Goal: Task Accomplishment & Management: Use online tool/utility

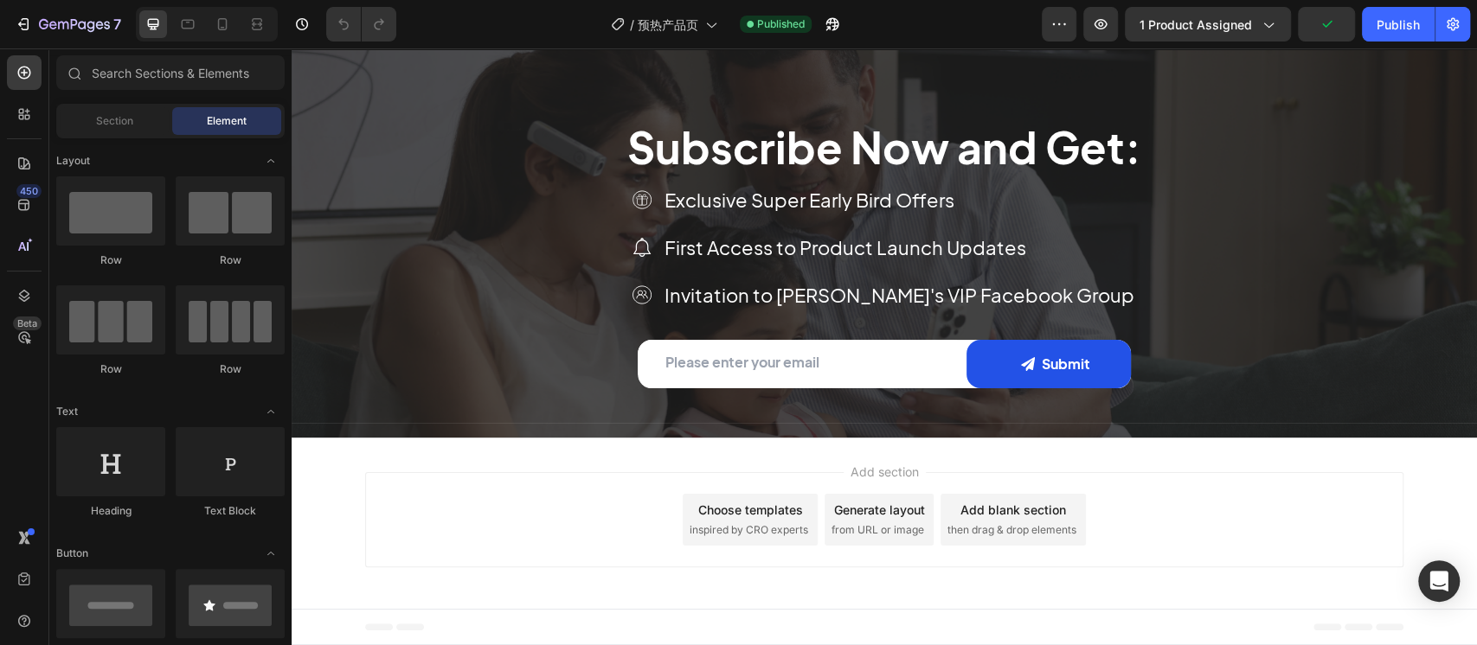
scroll to position [4515, 0]
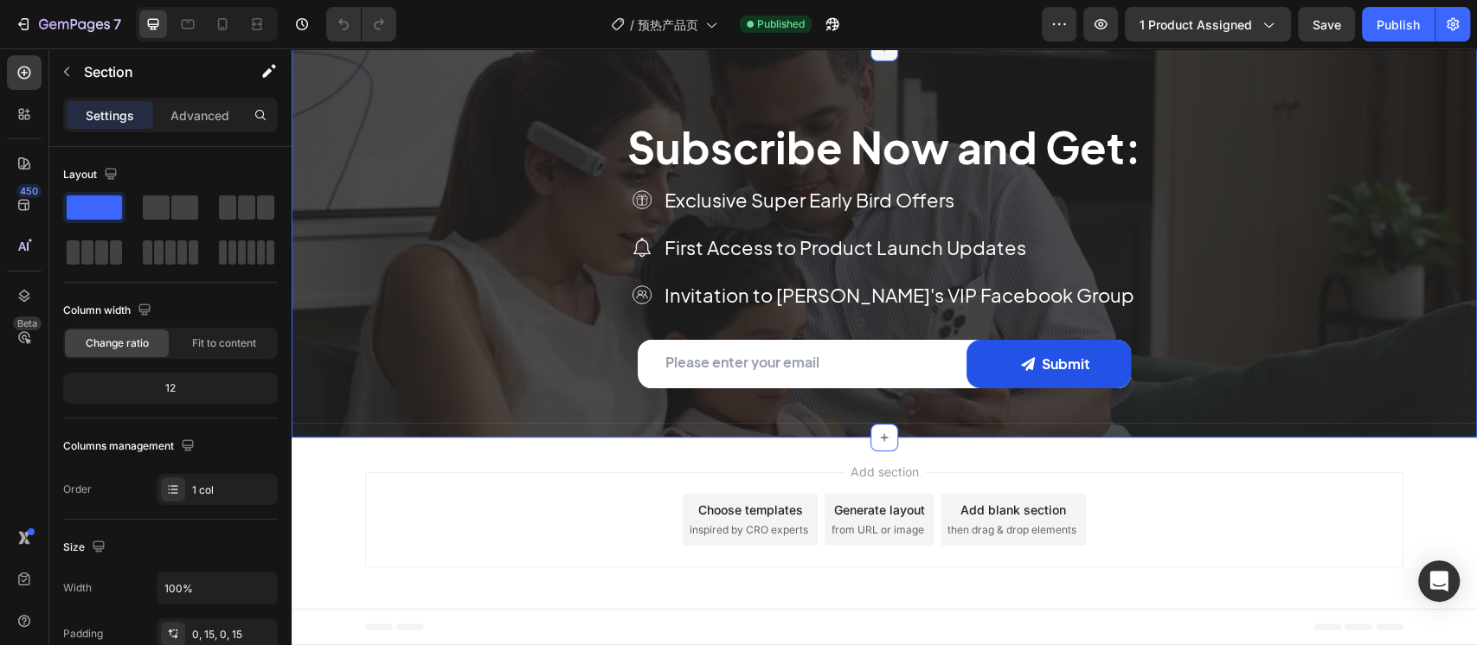
click at [877, 55] on icon at bounding box center [884, 48] width 14 height 14
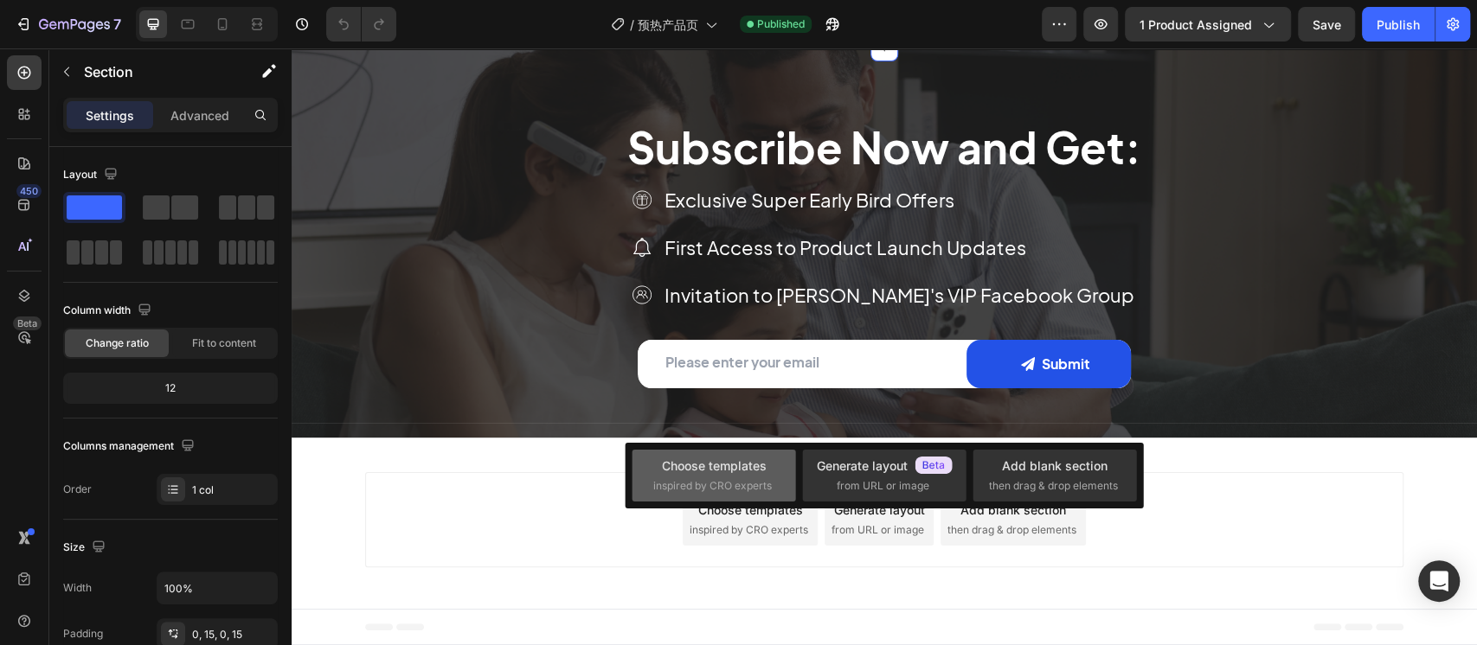
click at [731, 476] on div "Choose templates inspired by CRO experts" at bounding box center [713, 475] width 121 height 37
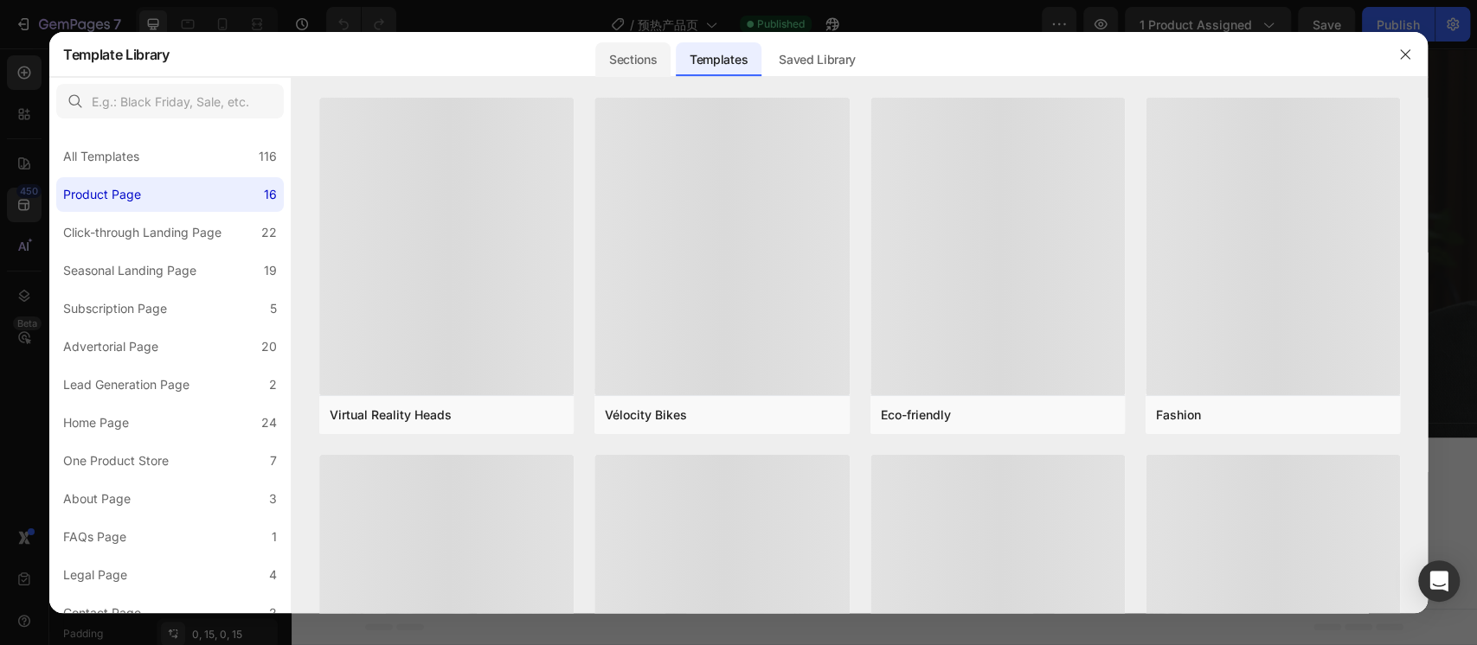
click at [624, 61] on div "Sections" at bounding box center [632, 59] width 75 height 35
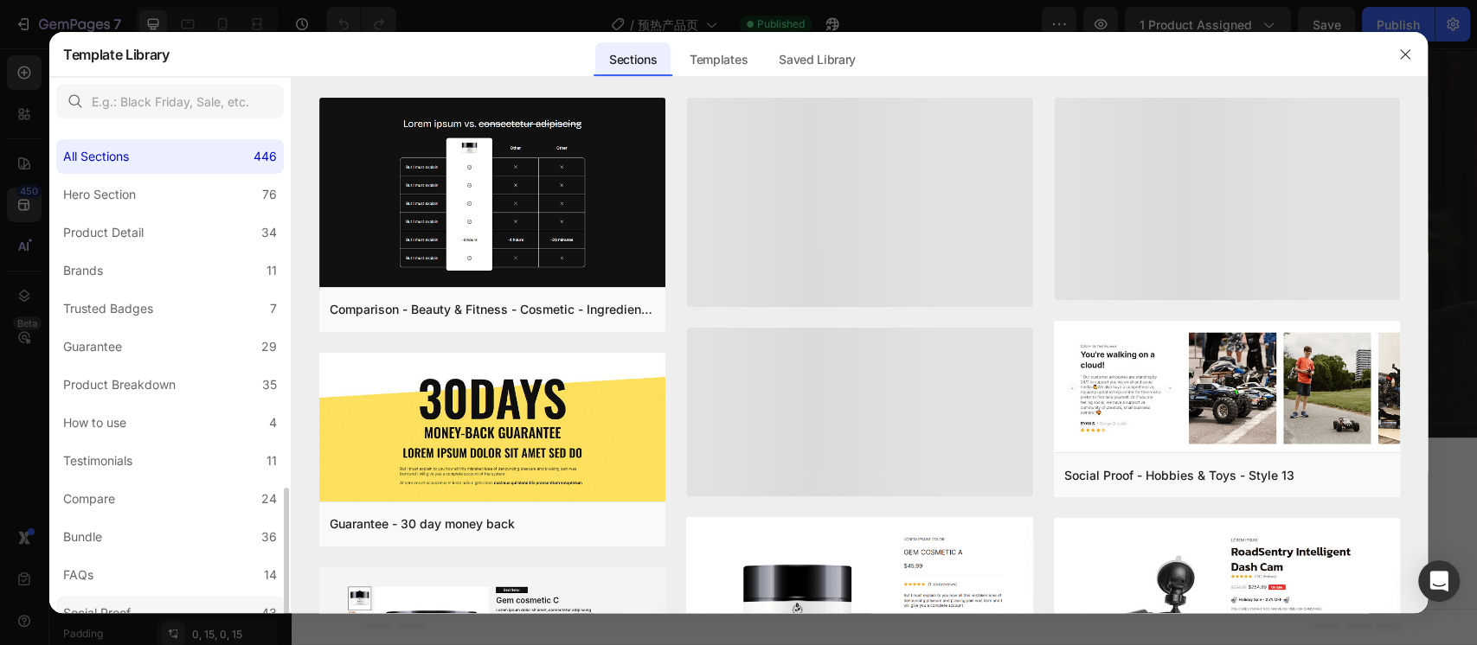
scroll to position [230, 0]
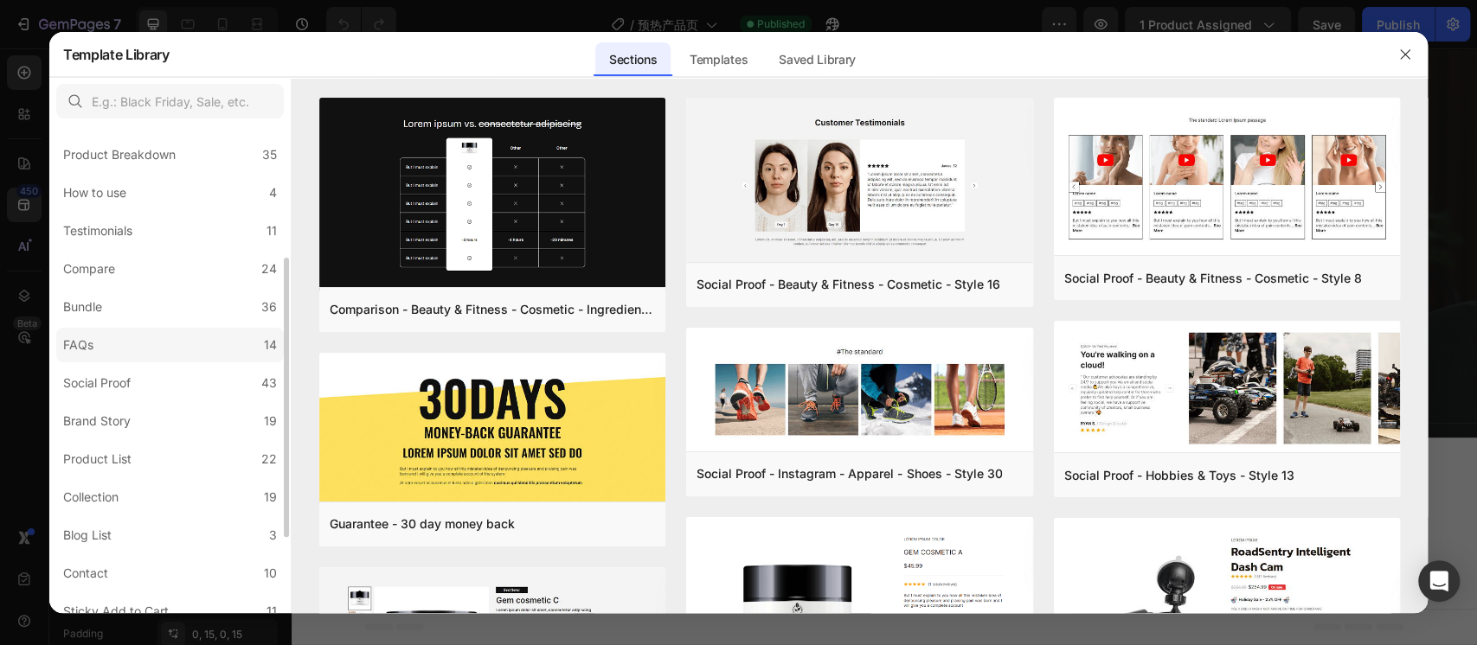
click at [121, 333] on label "FAQs 14" at bounding box center [170, 345] width 228 height 35
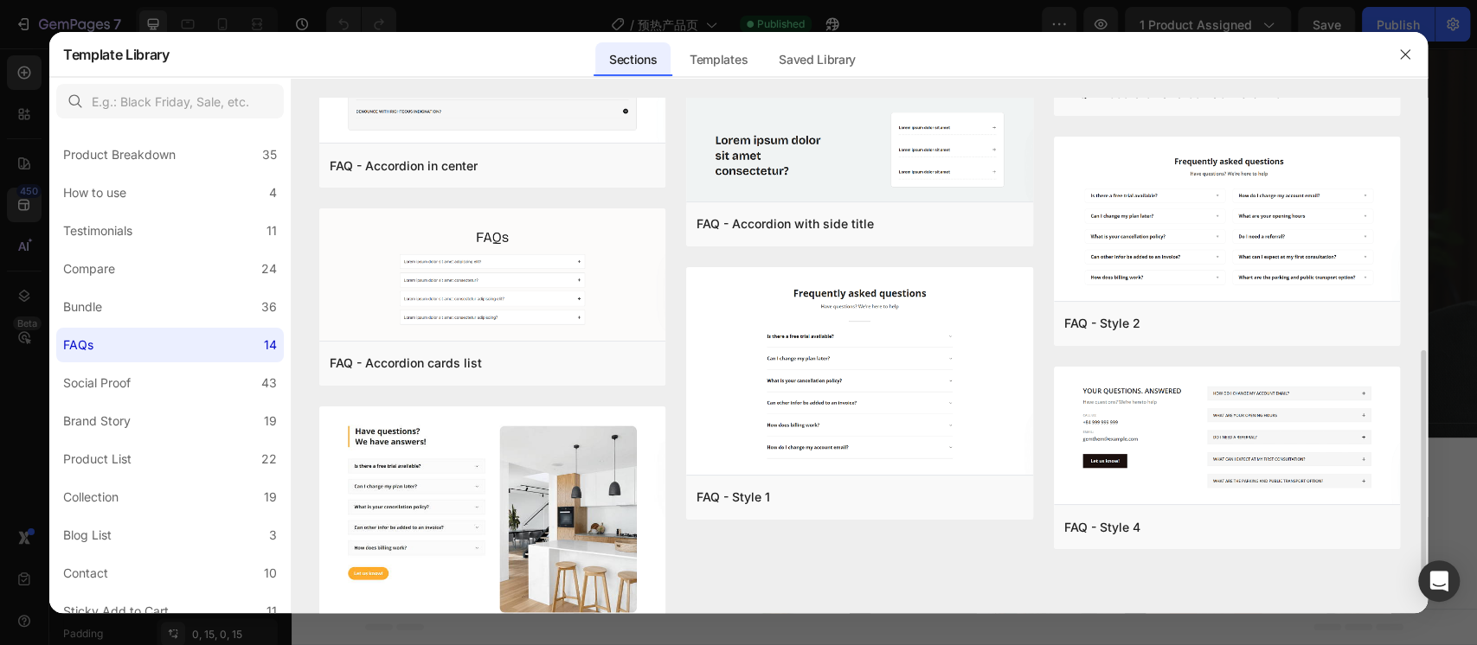
scroll to position [658, 0]
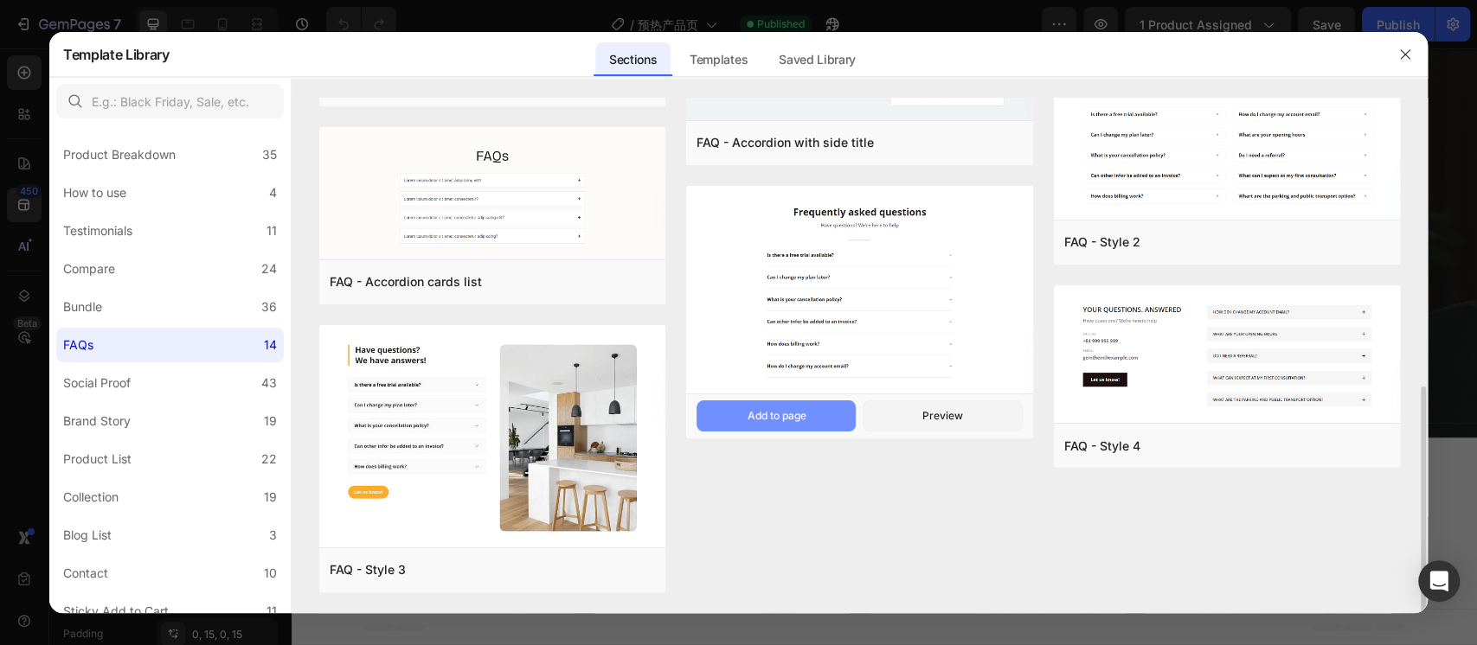
click at [827, 404] on button "Add to page" at bounding box center [775, 416] width 159 height 31
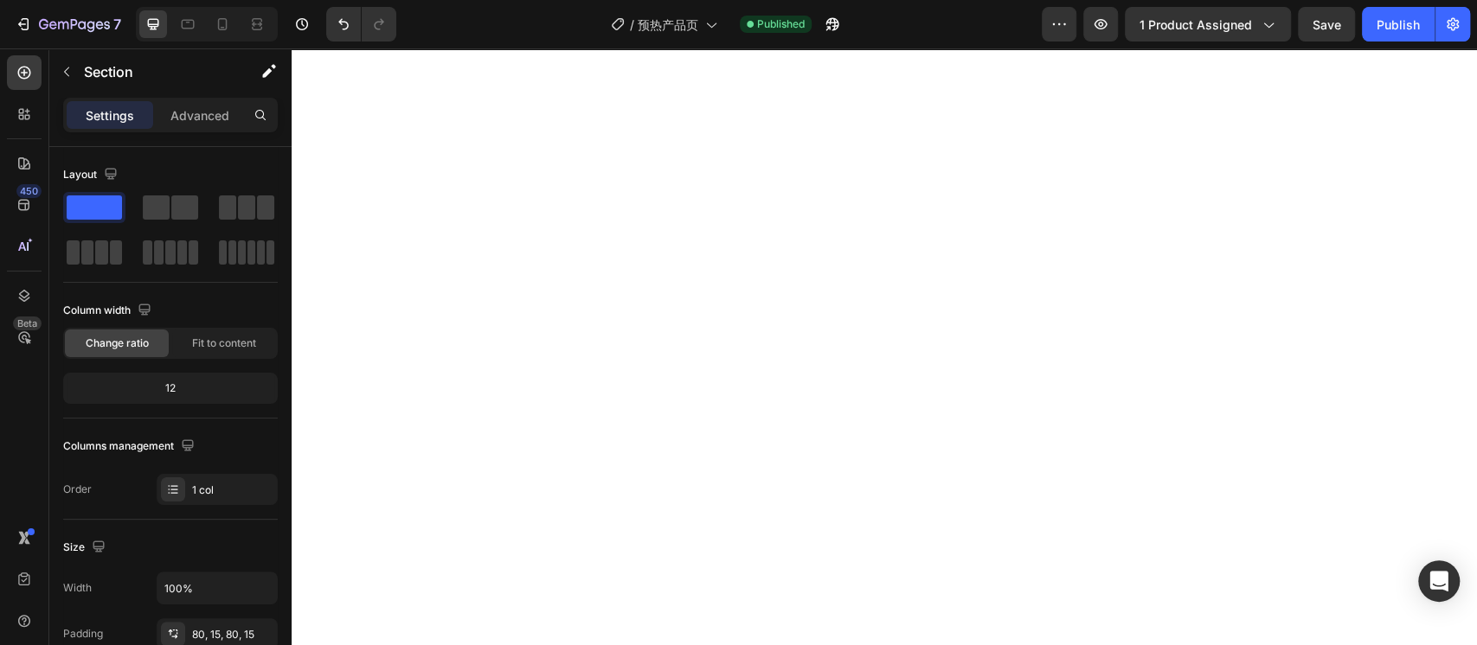
scroll to position [4310, 0]
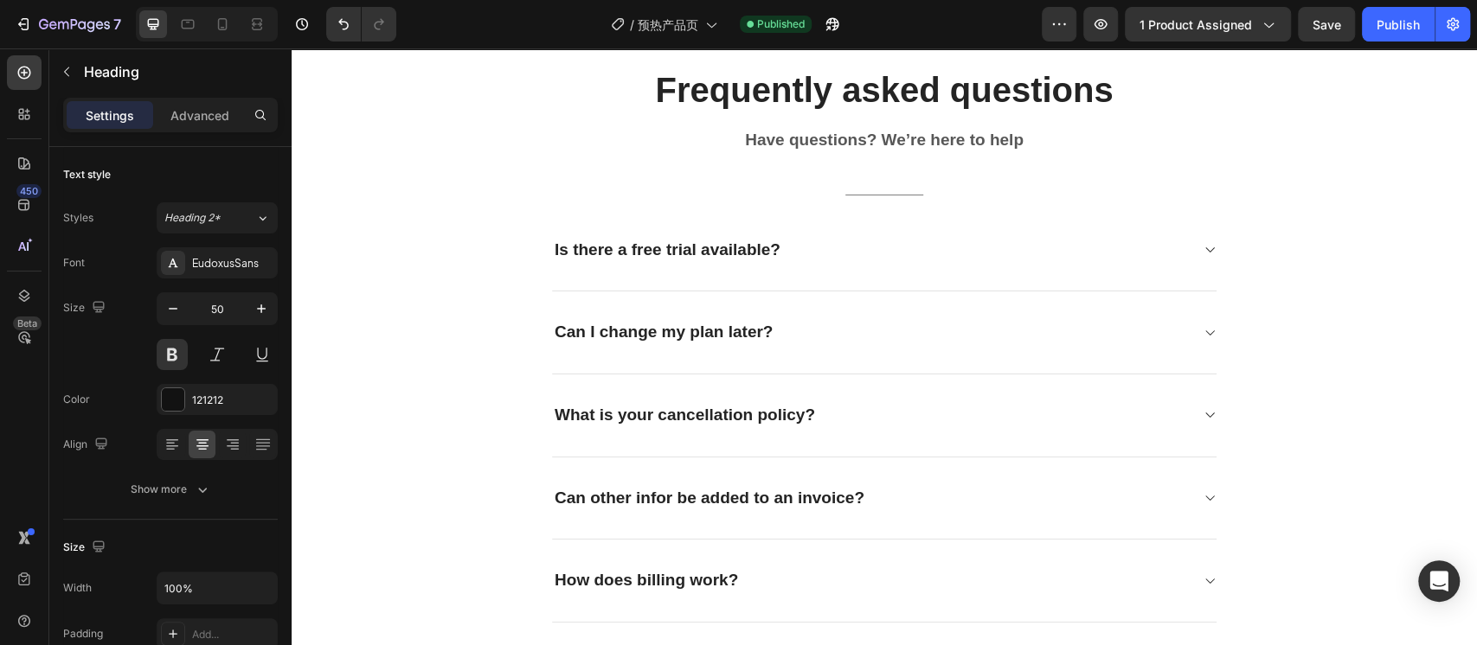
scroll to position [4657, 0]
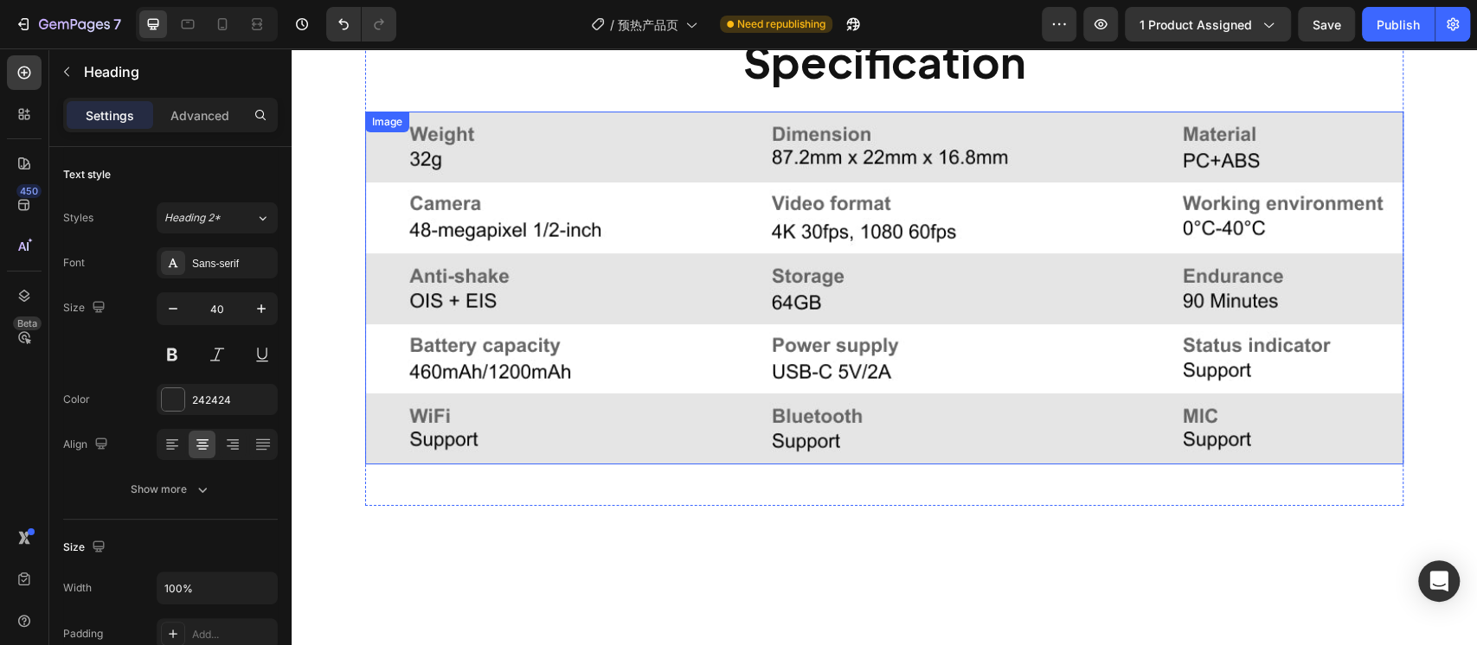
scroll to position [4079, 0]
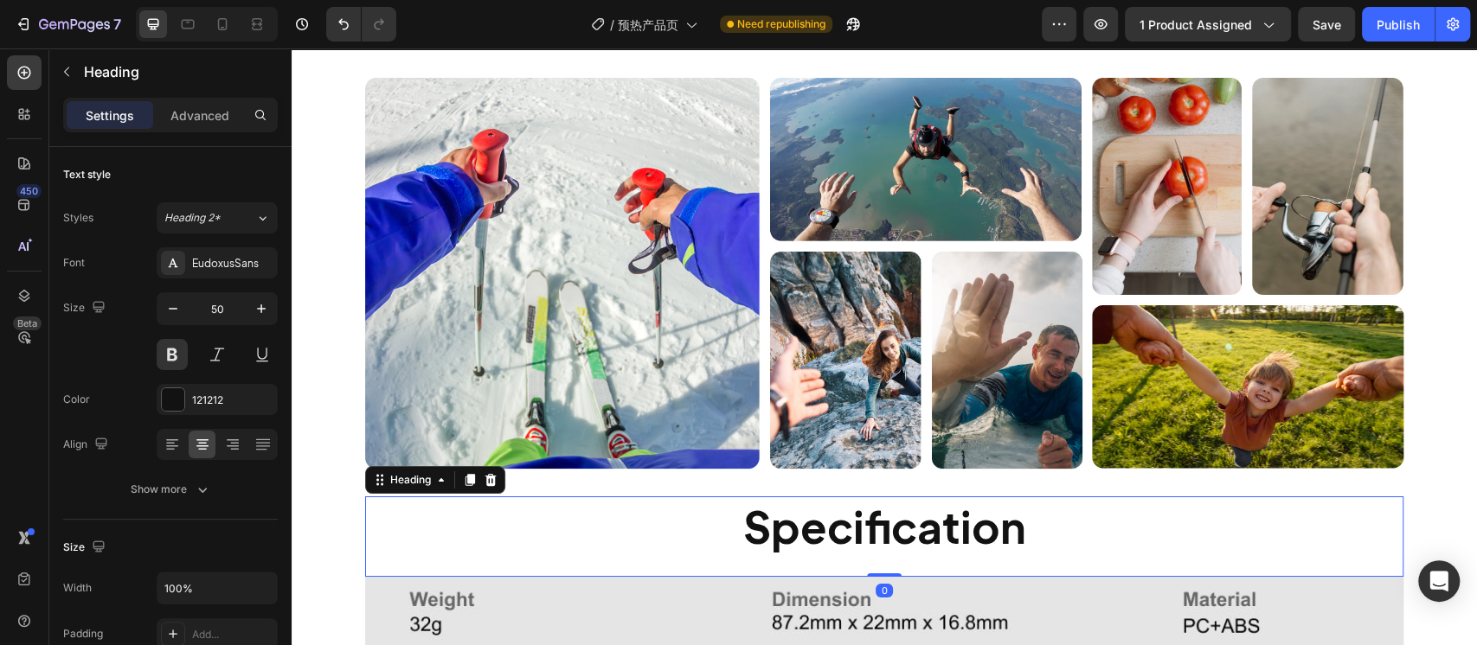
click at [765, 532] on h2 "specification" at bounding box center [884, 527] width 1038 height 60
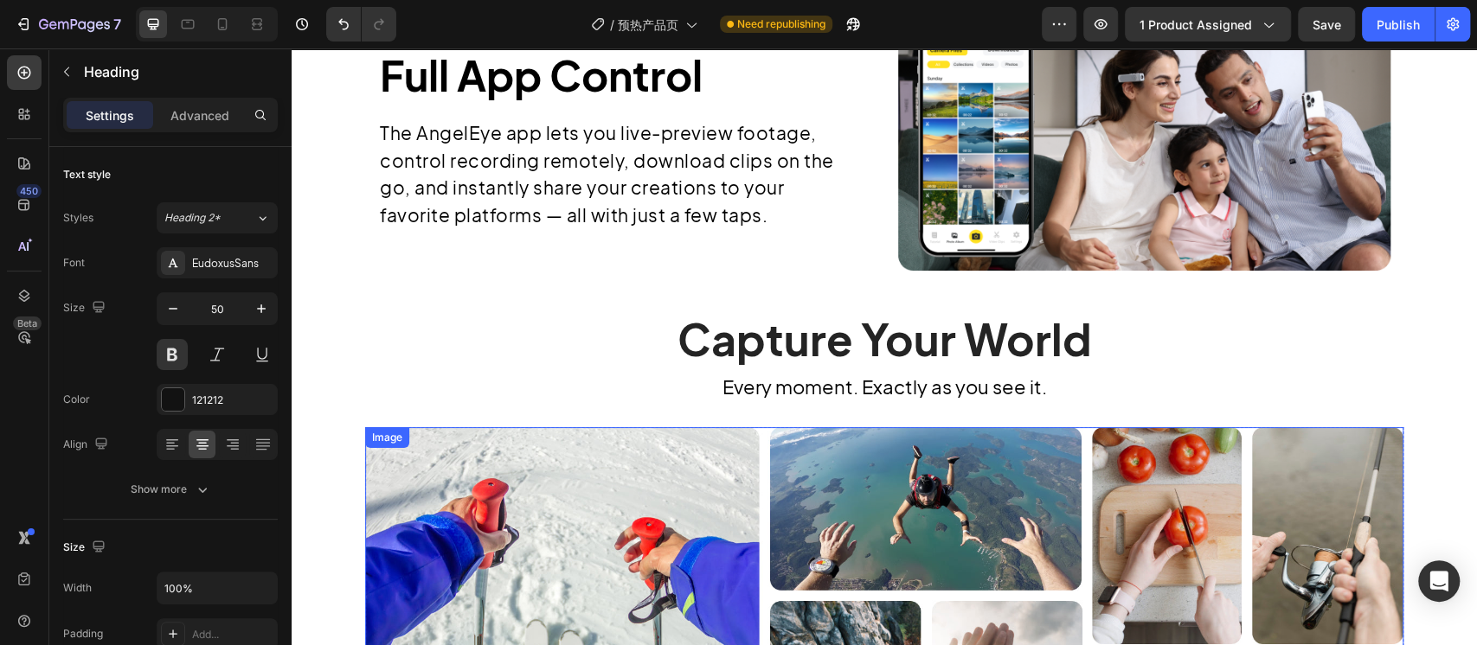
scroll to position [3783, 0]
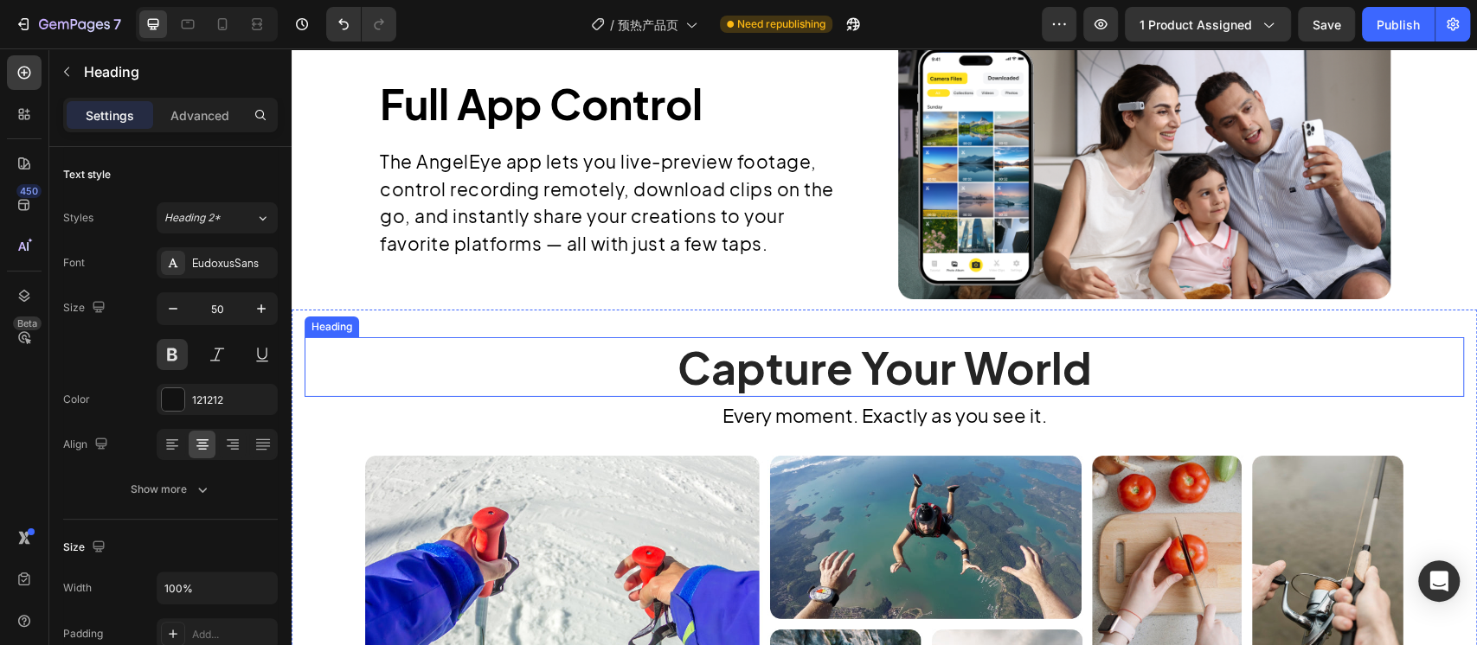
click at [739, 397] on h2 "Capture Your World" at bounding box center [884, 367] width 1159 height 60
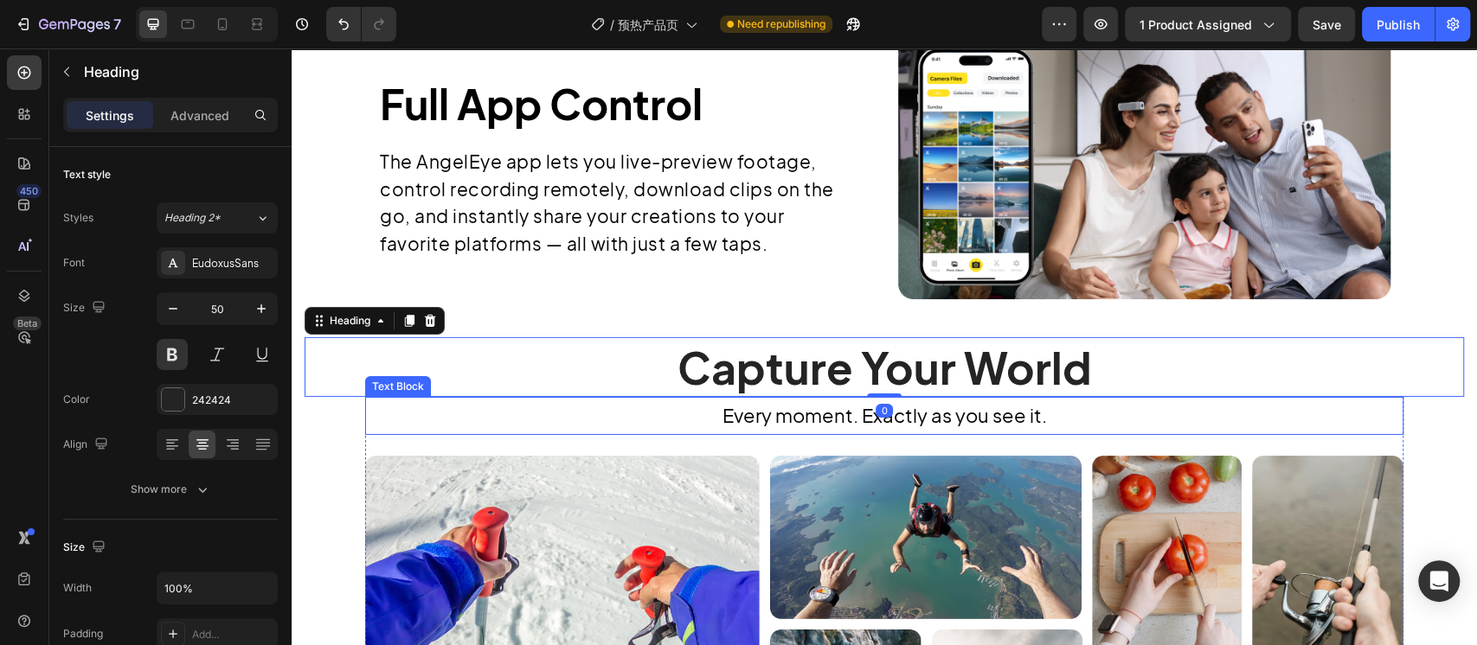
click at [753, 433] on p "Every moment. Exactly as you see it." at bounding box center [884, 416] width 1035 height 35
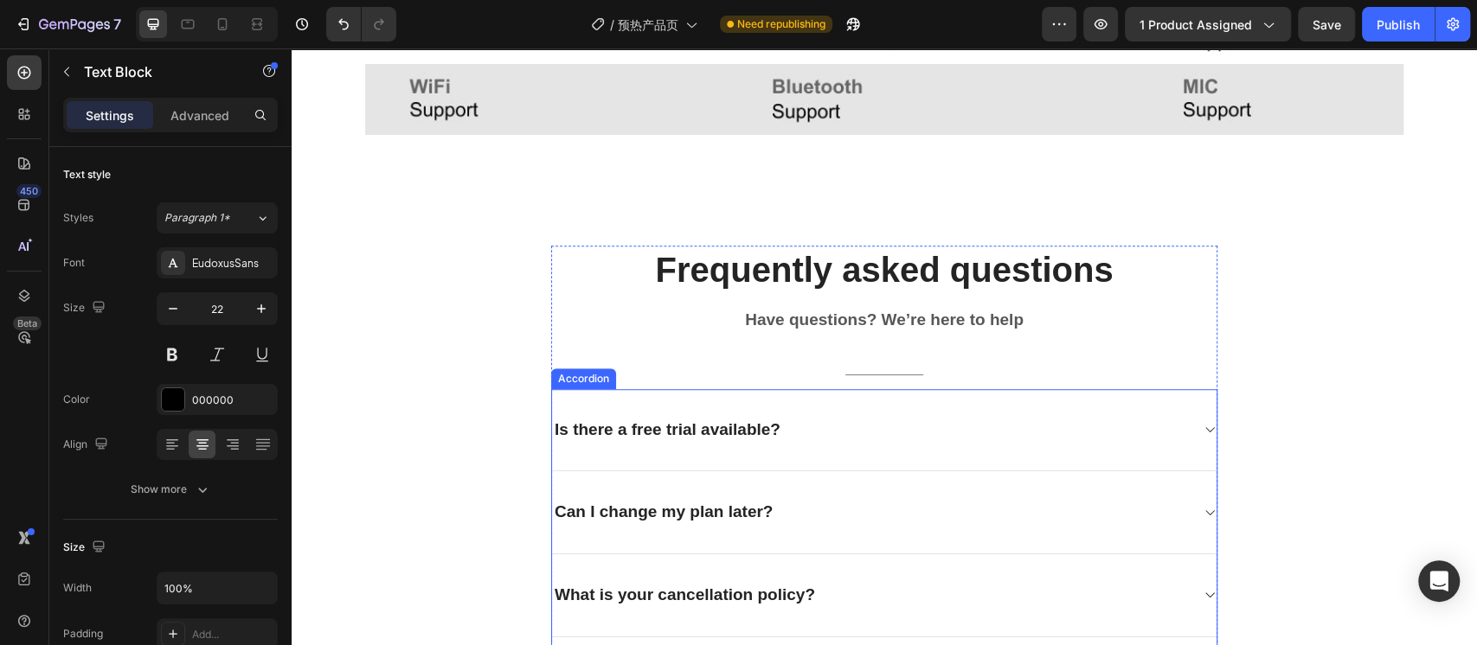
scroll to position [5052, 0]
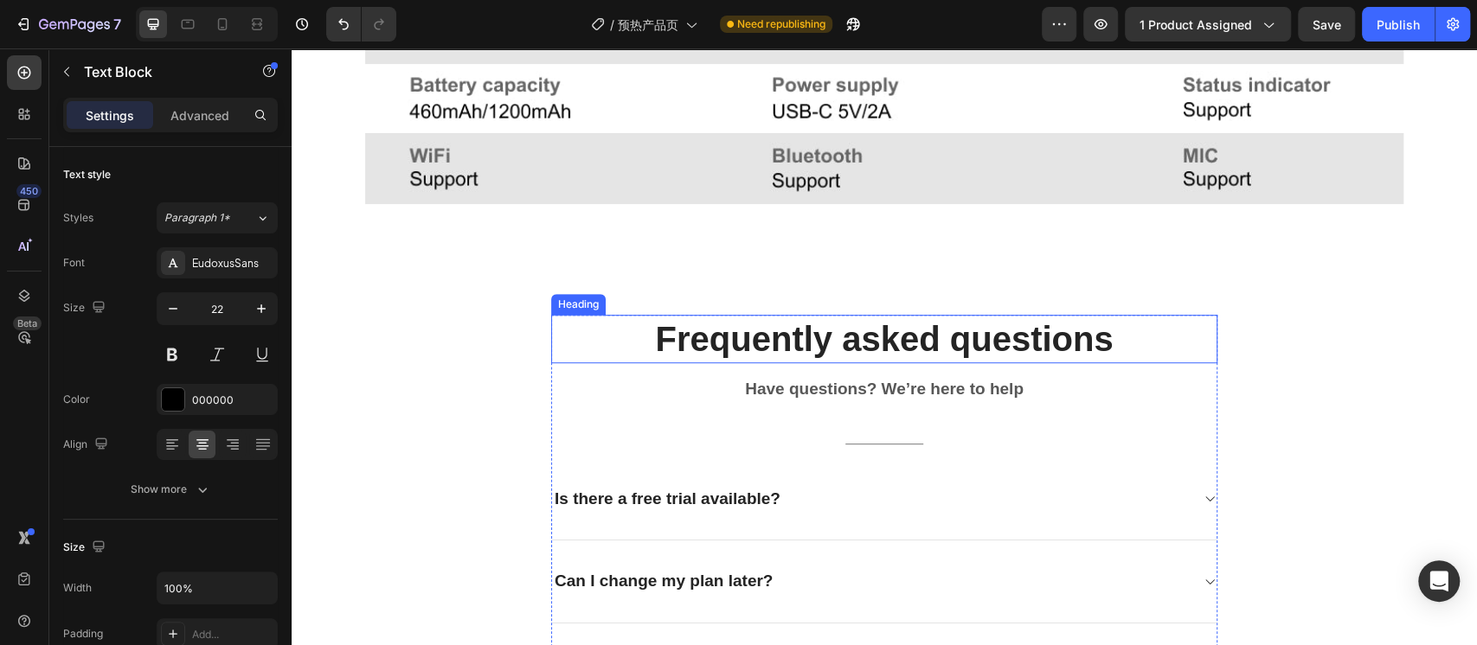
click at [692, 351] on p "Frequently asked questions" at bounding box center [884, 339] width 663 height 45
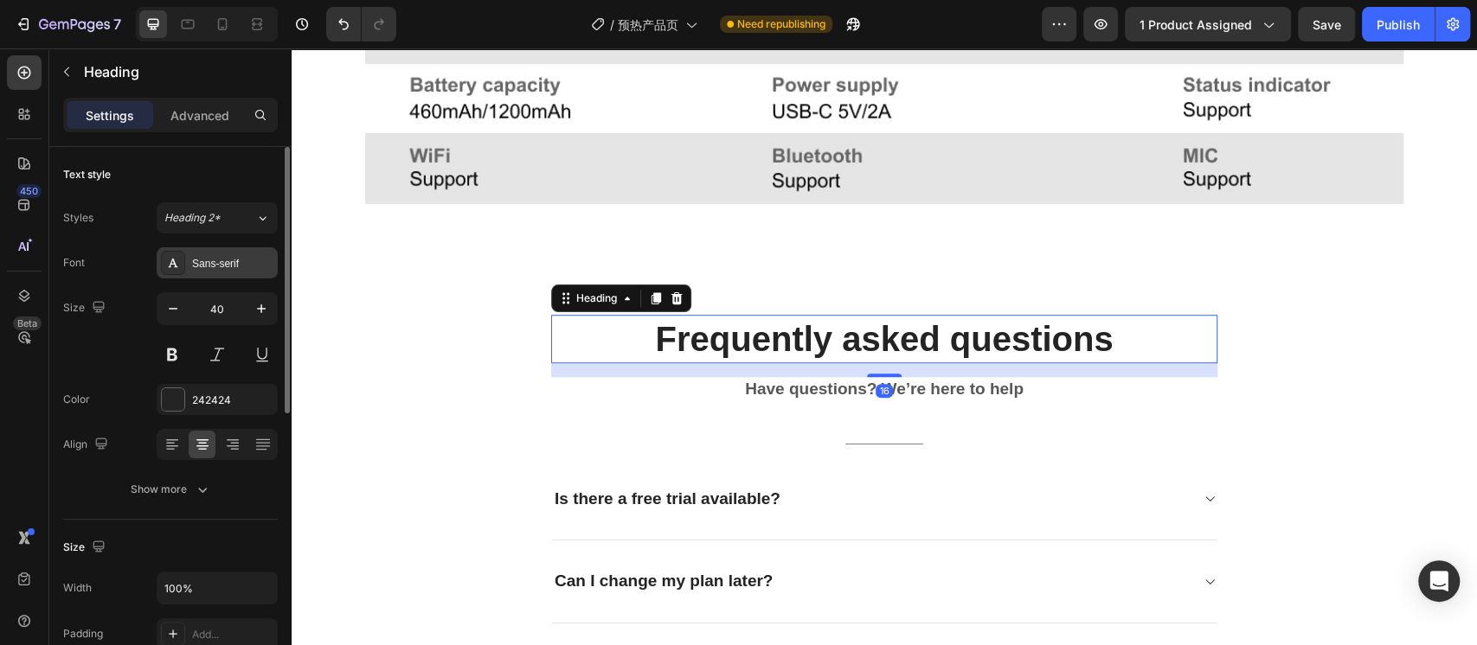
click at [255, 266] on div "Sans-serif" at bounding box center [232, 264] width 81 height 16
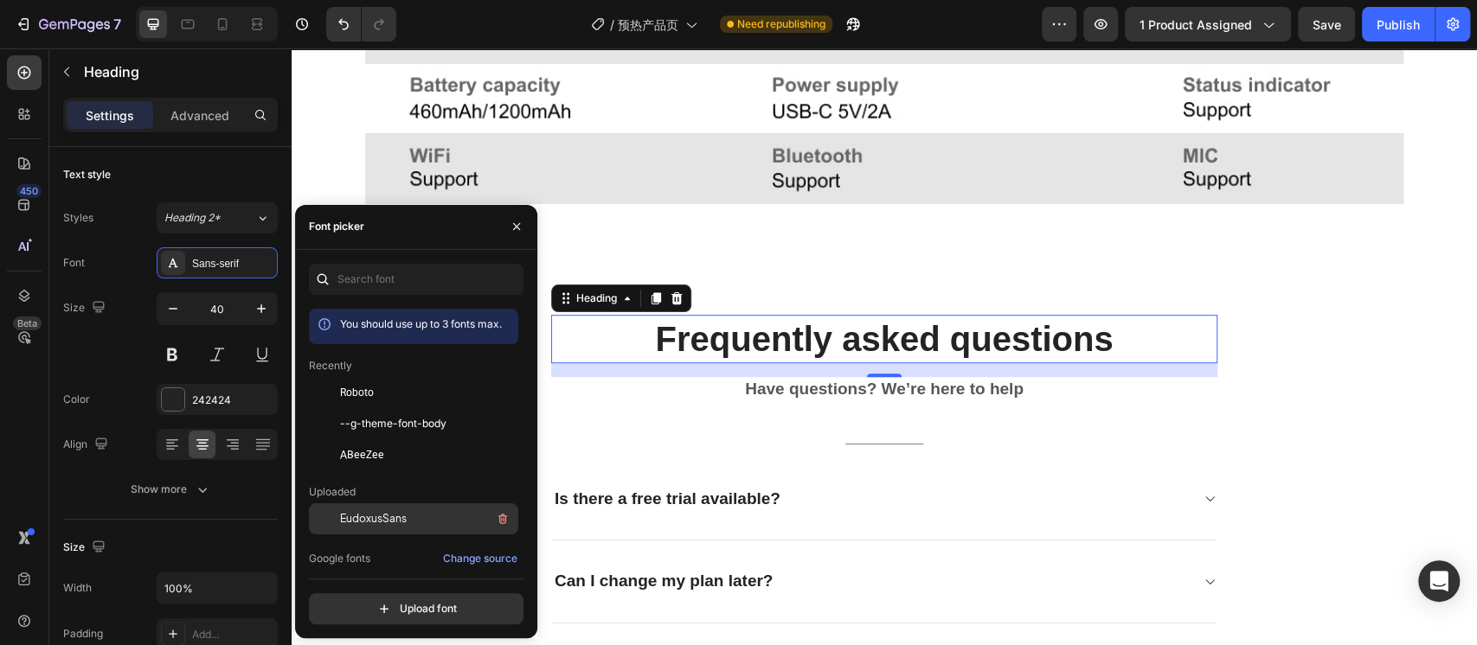
click at [414, 516] on div "EudoxusSans" at bounding box center [427, 519] width 175 height 21
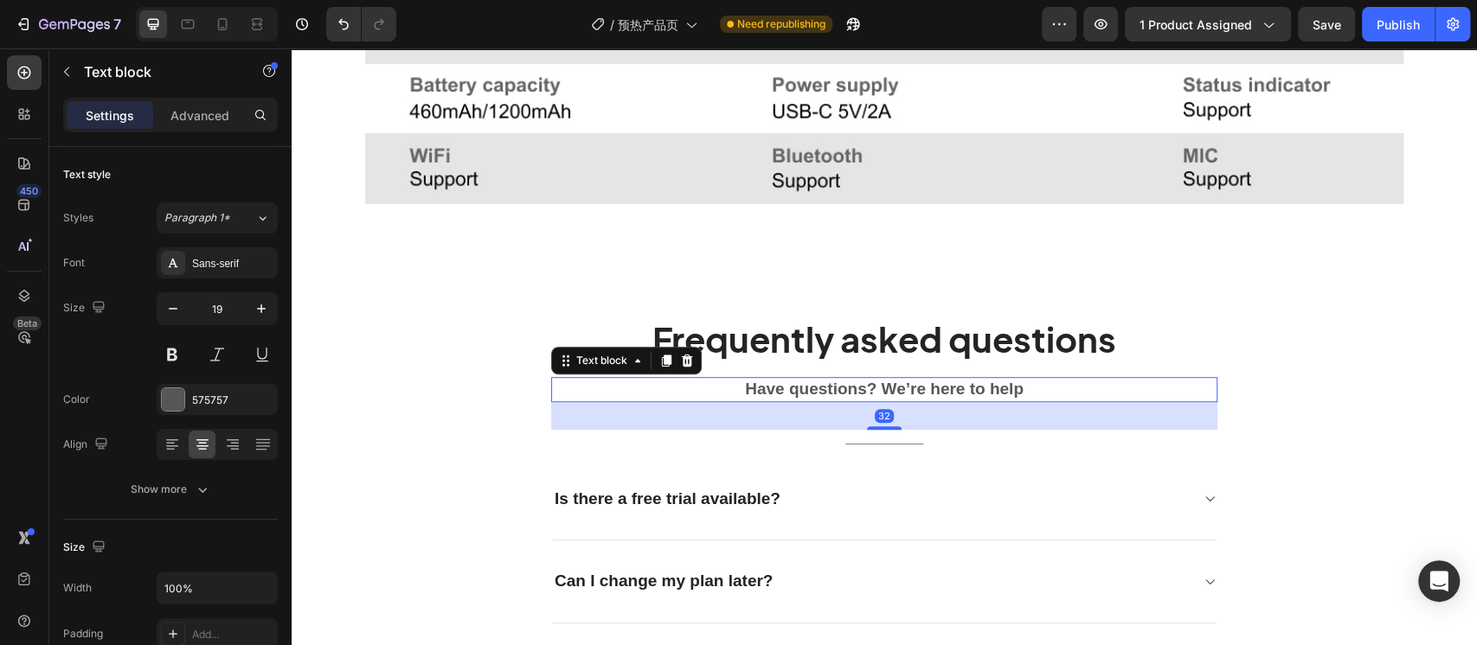
click at [716, 398] on p "Have questions? We’re here to help" at bounding box center [884, 390] width 663 height 22
click at [218, 256] on div "Sans-serif" at bounding box center [232, 264] width 81 height 16
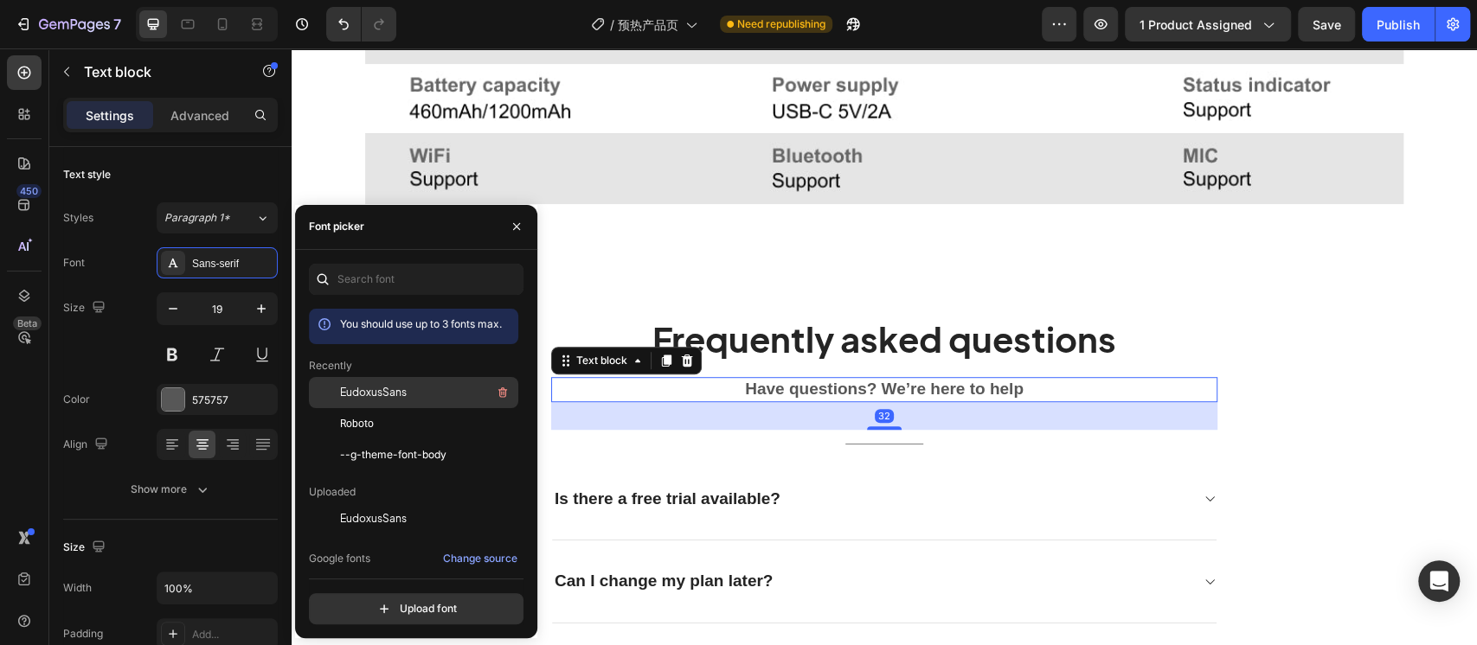
click at [401, 393] on span "EudoxusSans" at bounding box center [373, 393] width 67 height 16
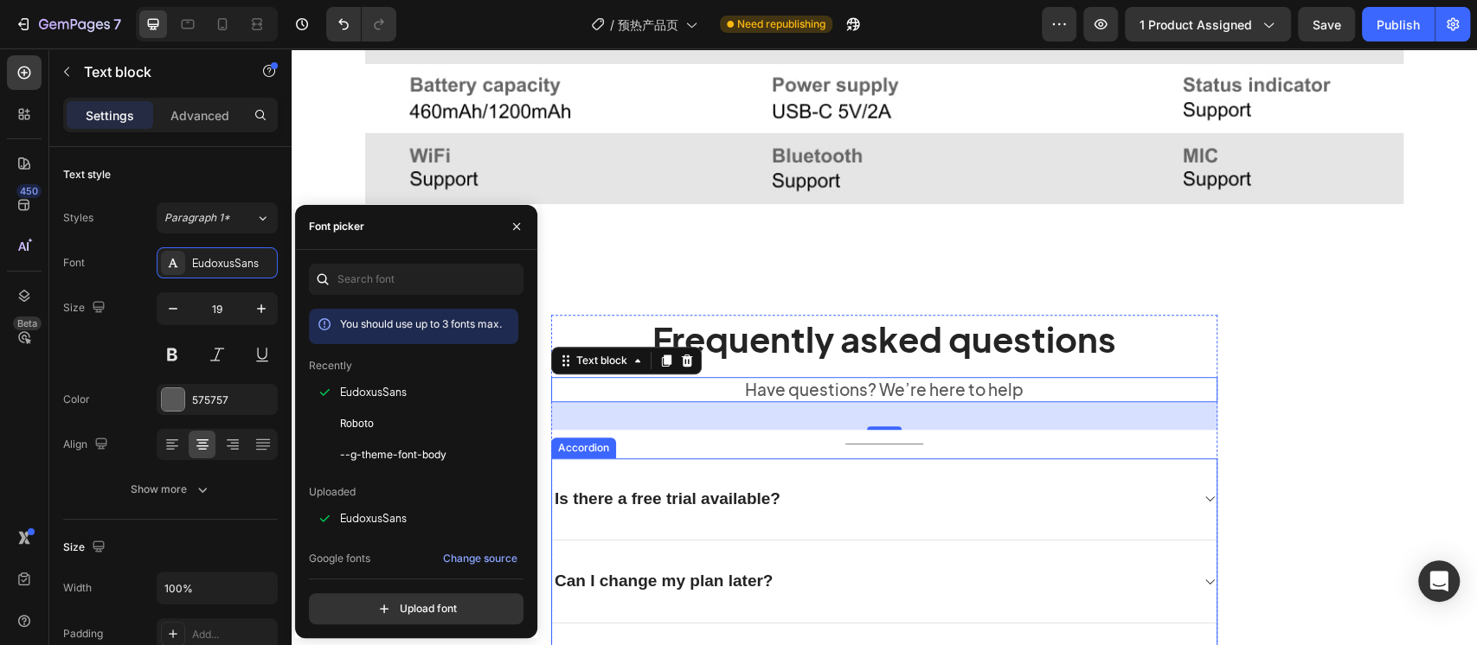
click at [628, 497] on div "Is there a free trial available?" at bounding box center [667, 499] width 231 height 27
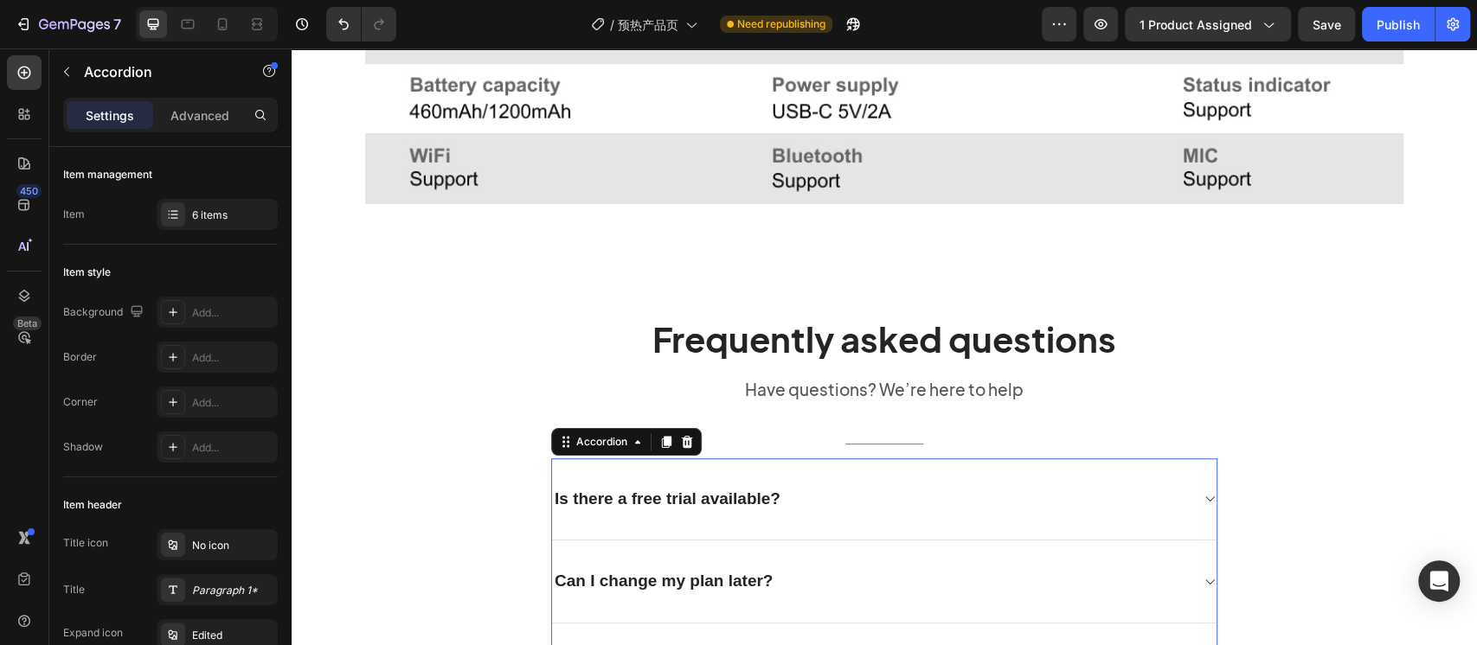
click at [648, 495] on div "Is there a free trial available?" at bounding box center [667, 499] width 231 height 27
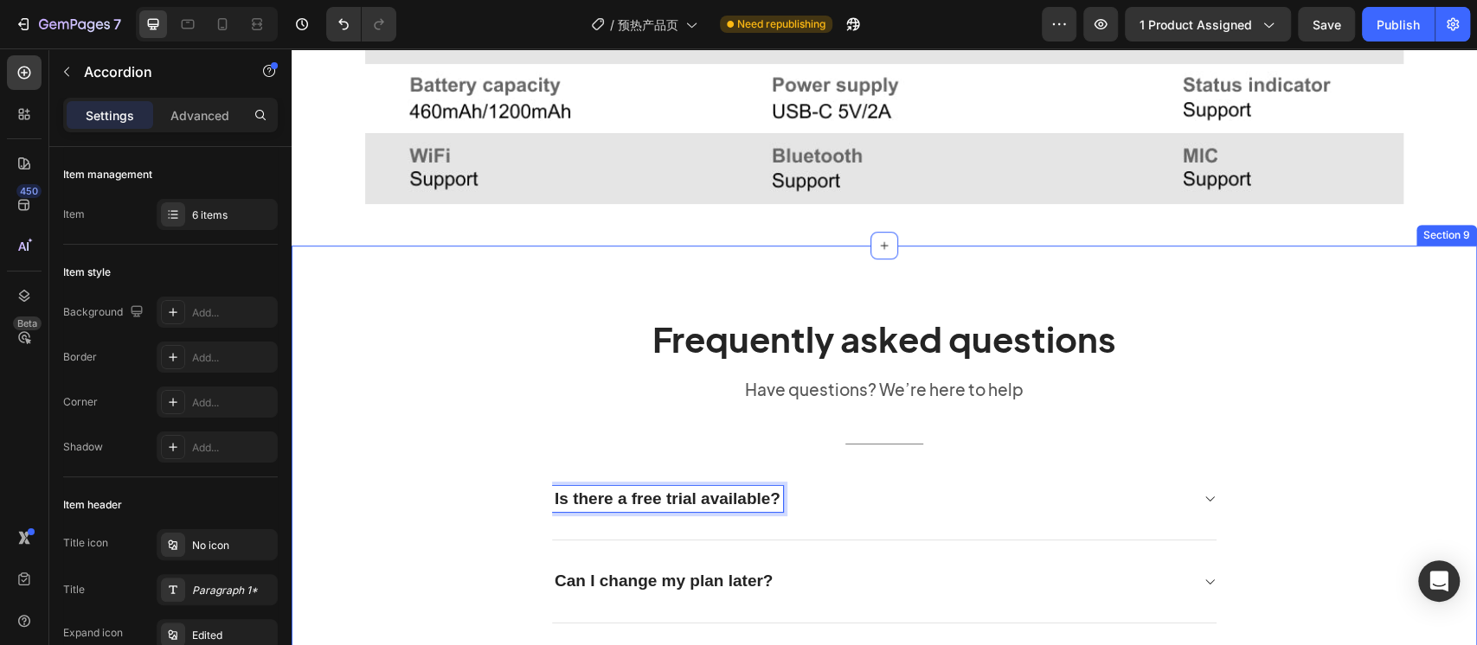
click at [483, 476] on div "Frequently asked questions Heading Have questions? We’re here to help Text bloc…" at bounding box center [884, 635] width 1159 height 640
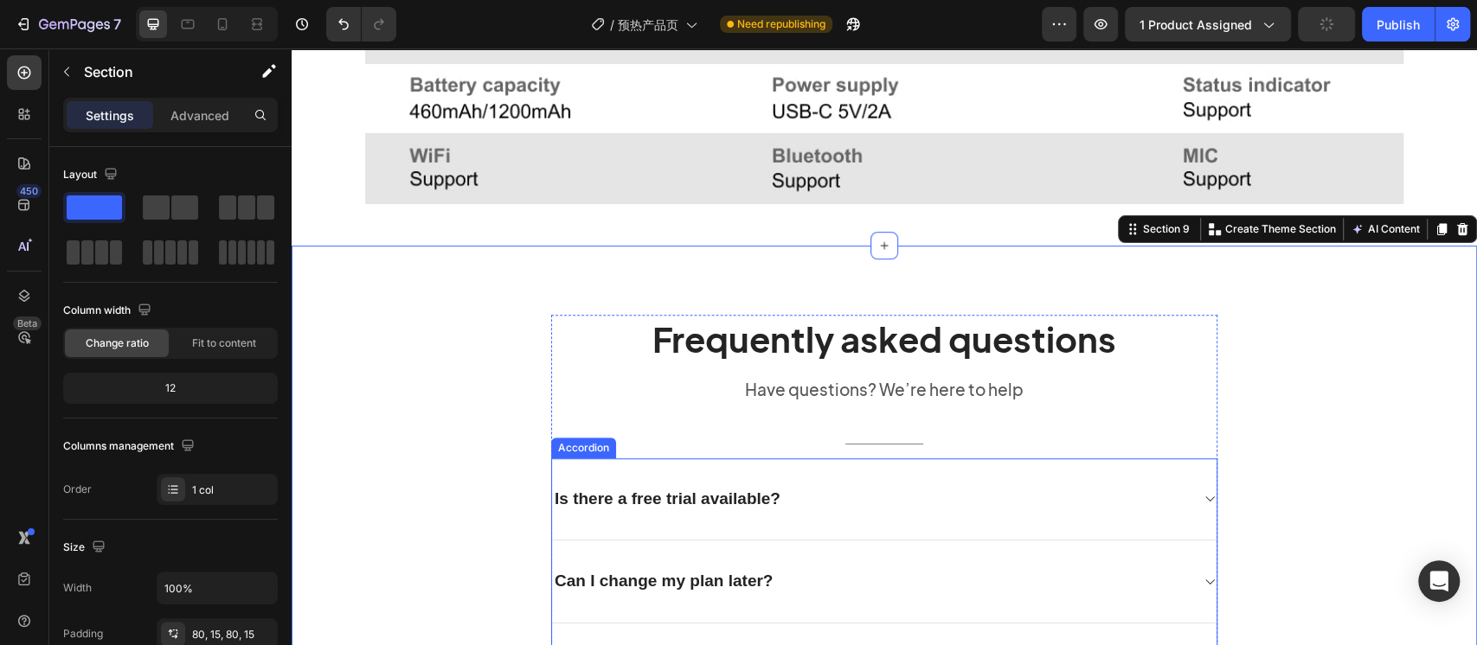
click at [570, 492] on p "Is there a free trial available?" at bounding box center [668, 500] width 226 height 22
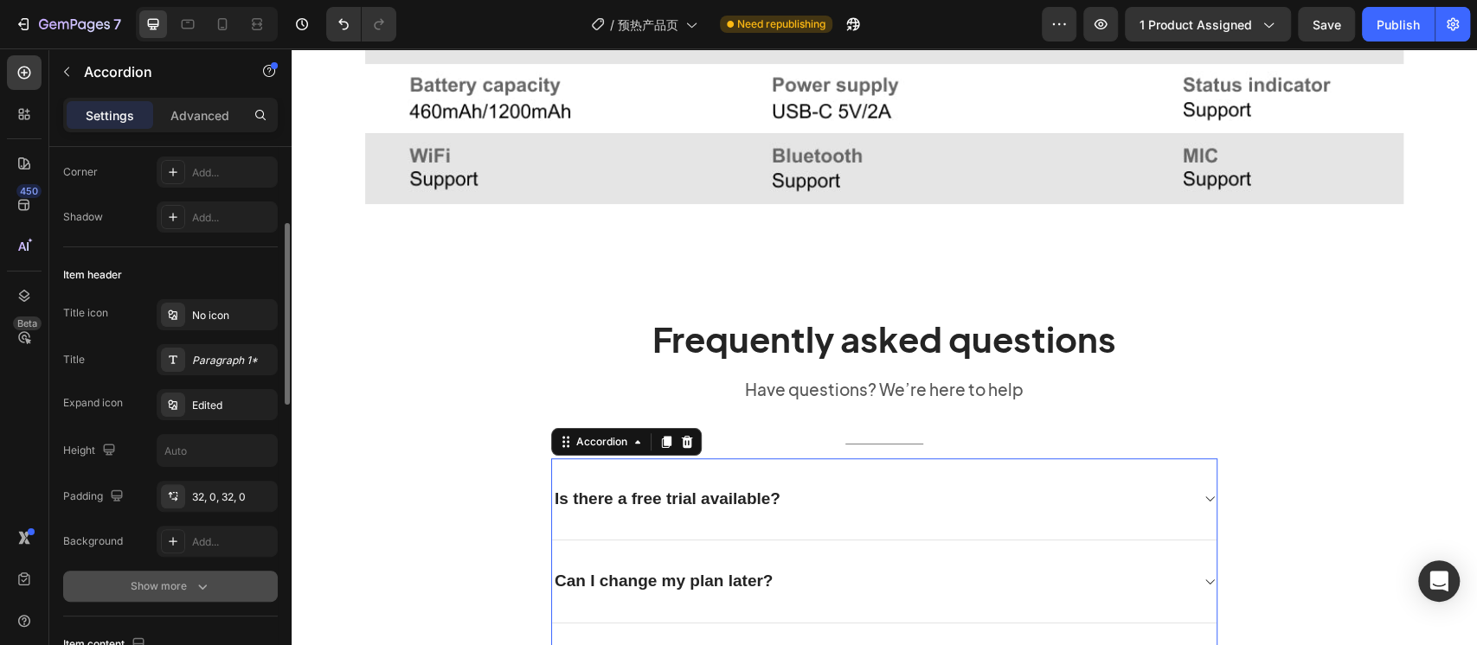
scroll to position [461, 0]
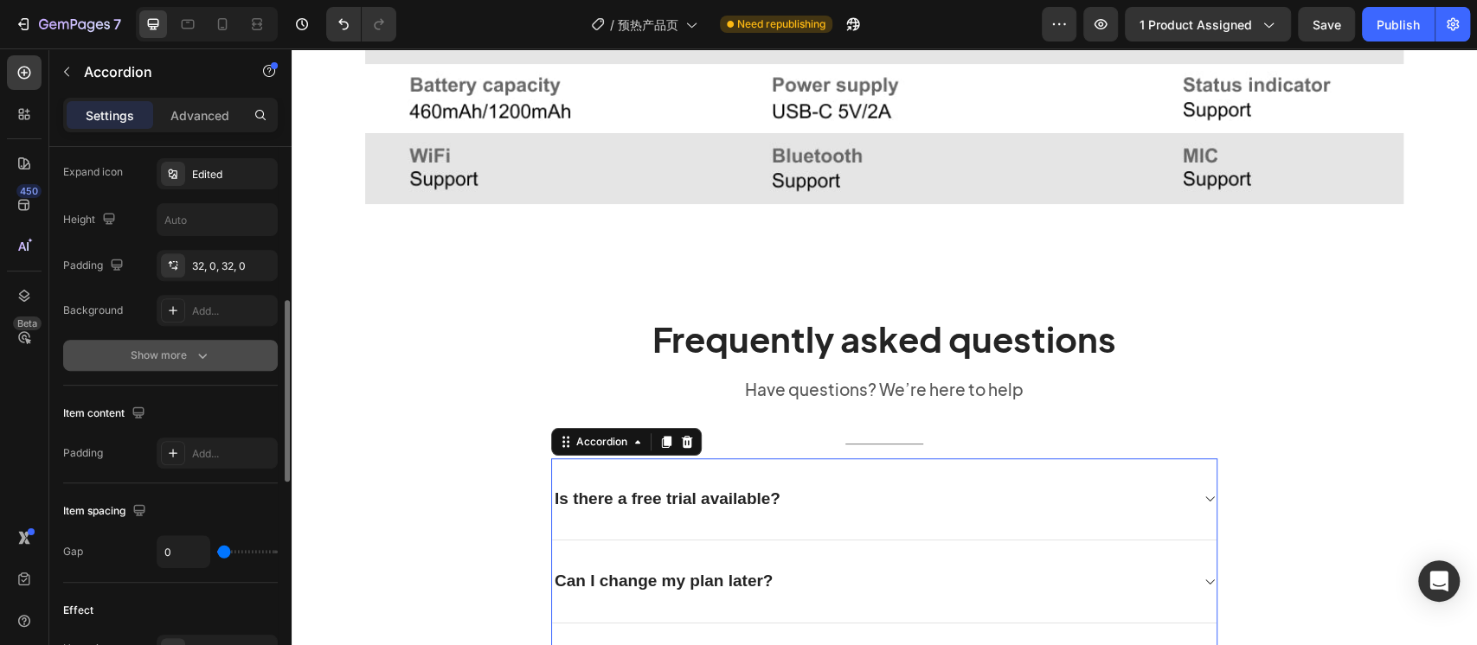
click at [173, 348] on div "Show more" at bounding box center [171, 355] width 80 height 17
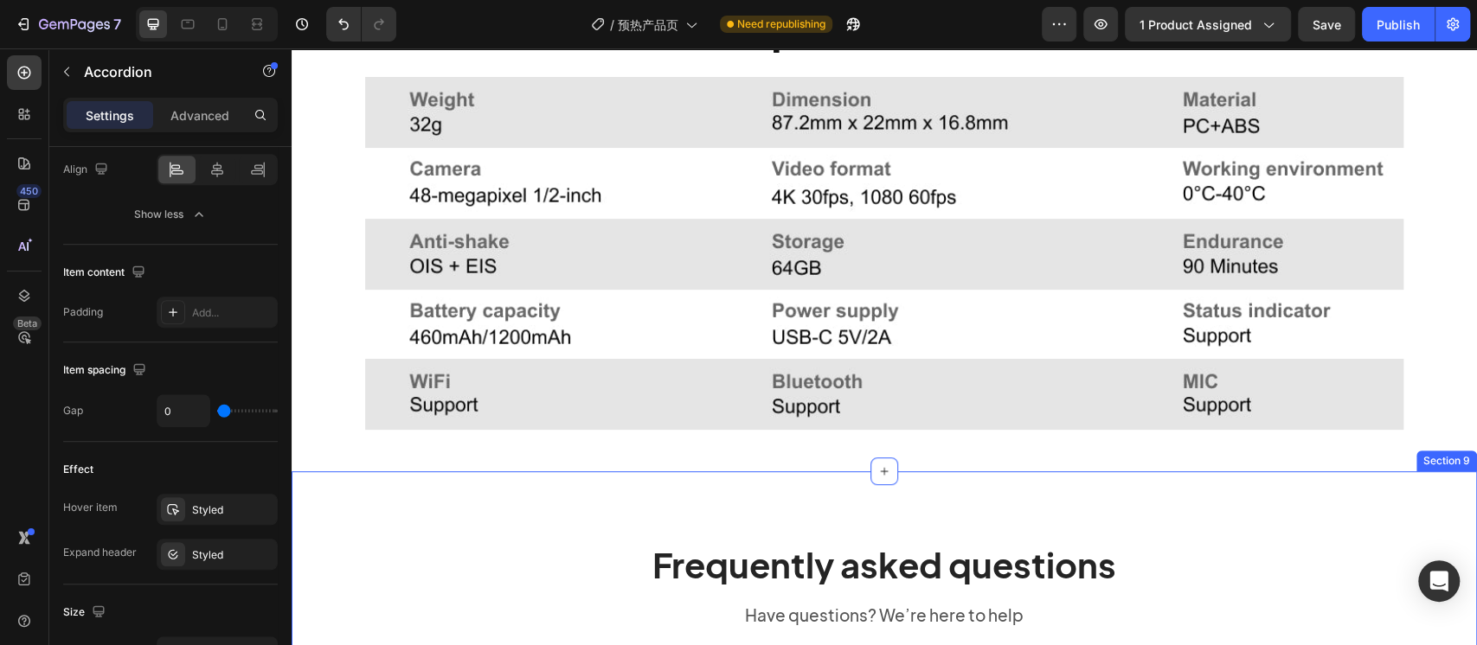
scroll to position [4821, 0]
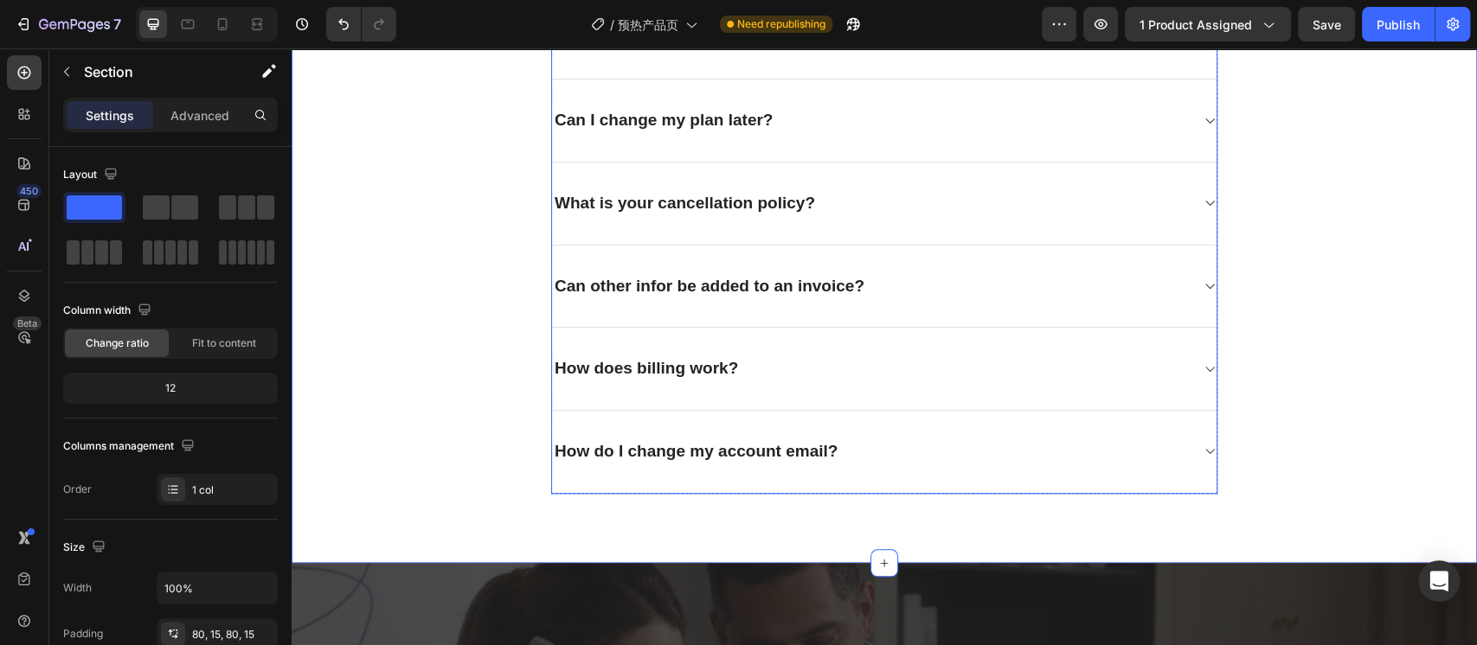
scroll to position [5167, 0]
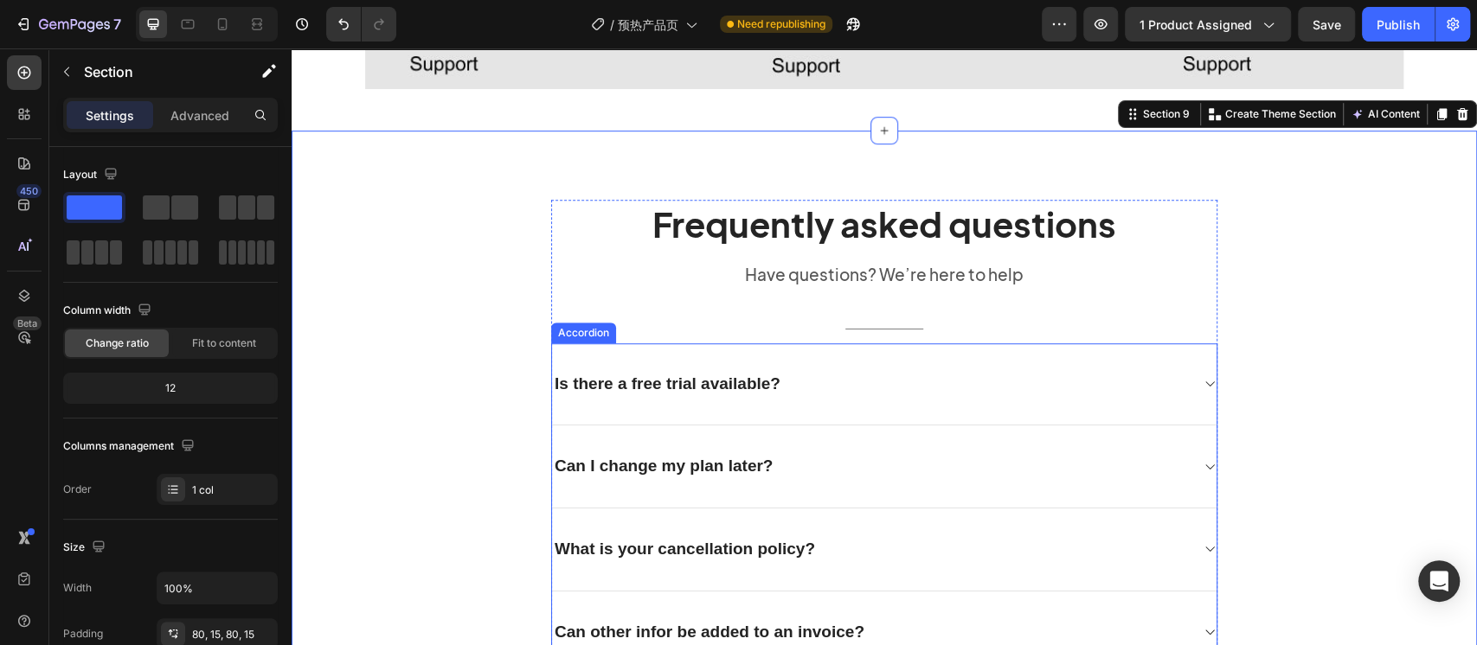
click at [1192, 399] on div "Is there a free trial available?" at bounding box center [884, 384] width 664 height 83
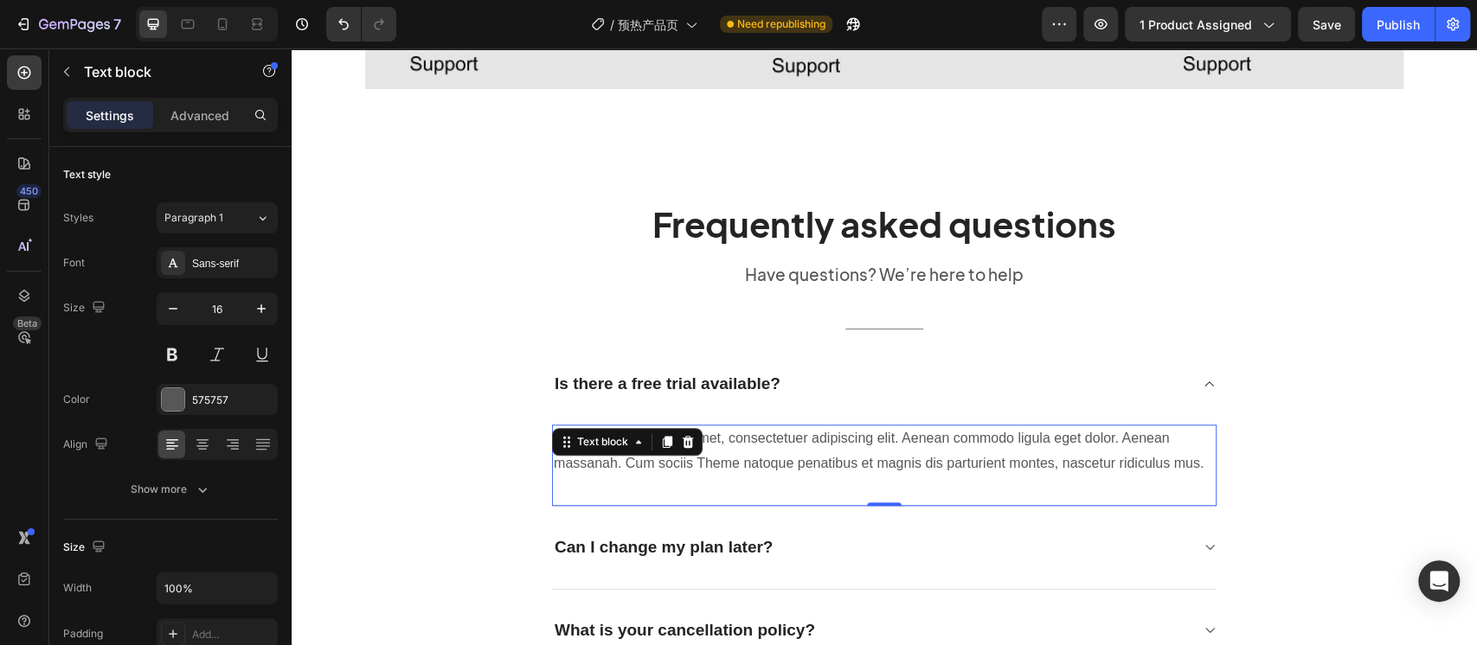
click at [1137, 449] on p "Lorem ipsum dolor sit amet, consectetuer adipiscing elit. Aenean commodo ligula…" at bounding box center [884, 452] width 661 height 50
click at [211, 260] on div "Sans-serif" at bounding box center [232, 264] width 81 height 16
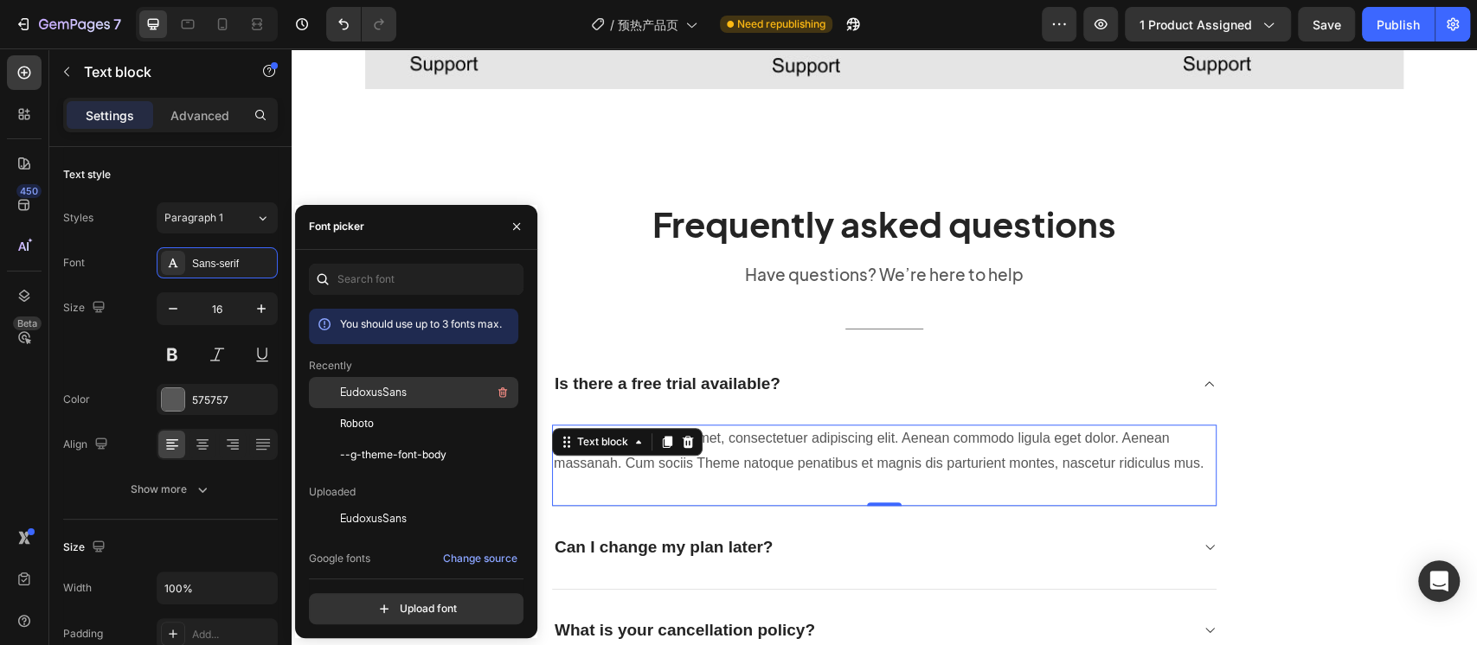
click at [370, 388] on span "EudoxusSans" at bounding box center [373, 393] width 67 height 16
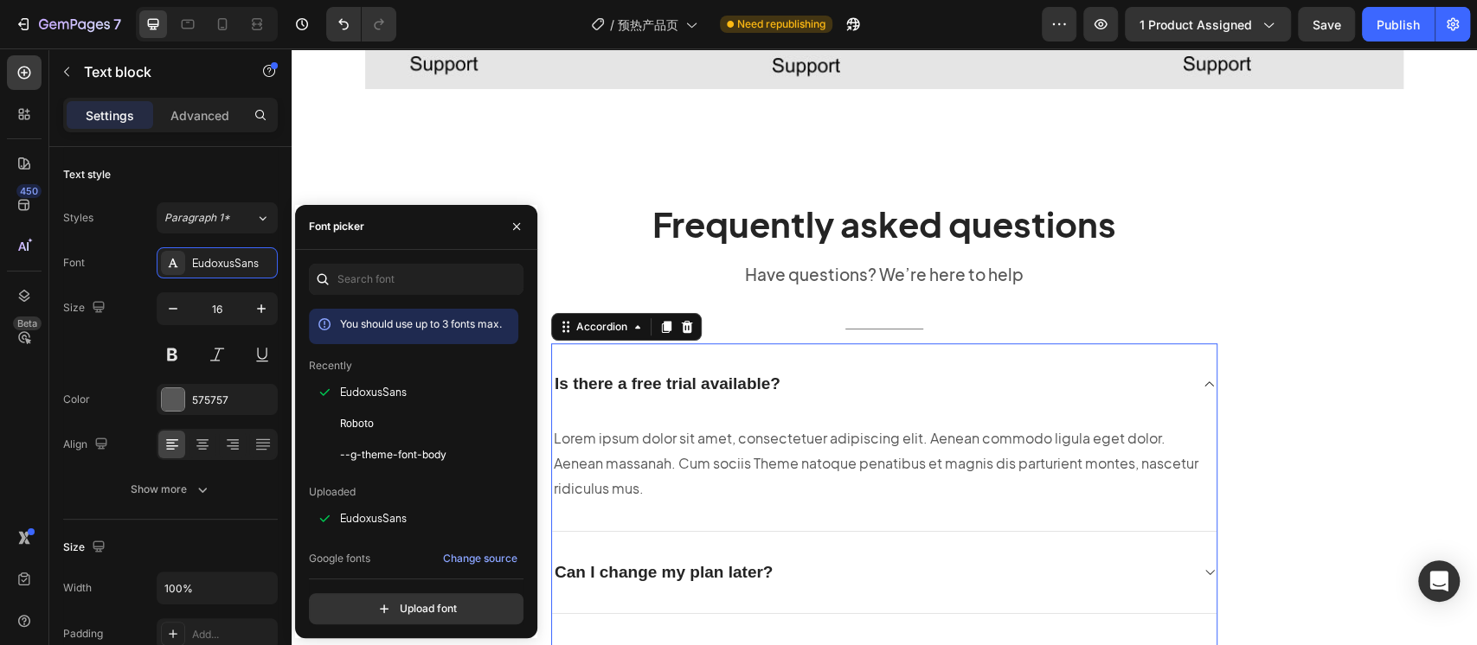
click at [691, 384] on p "Is there a free trial available?" at bounding box center [668, 385] width 226 height 22
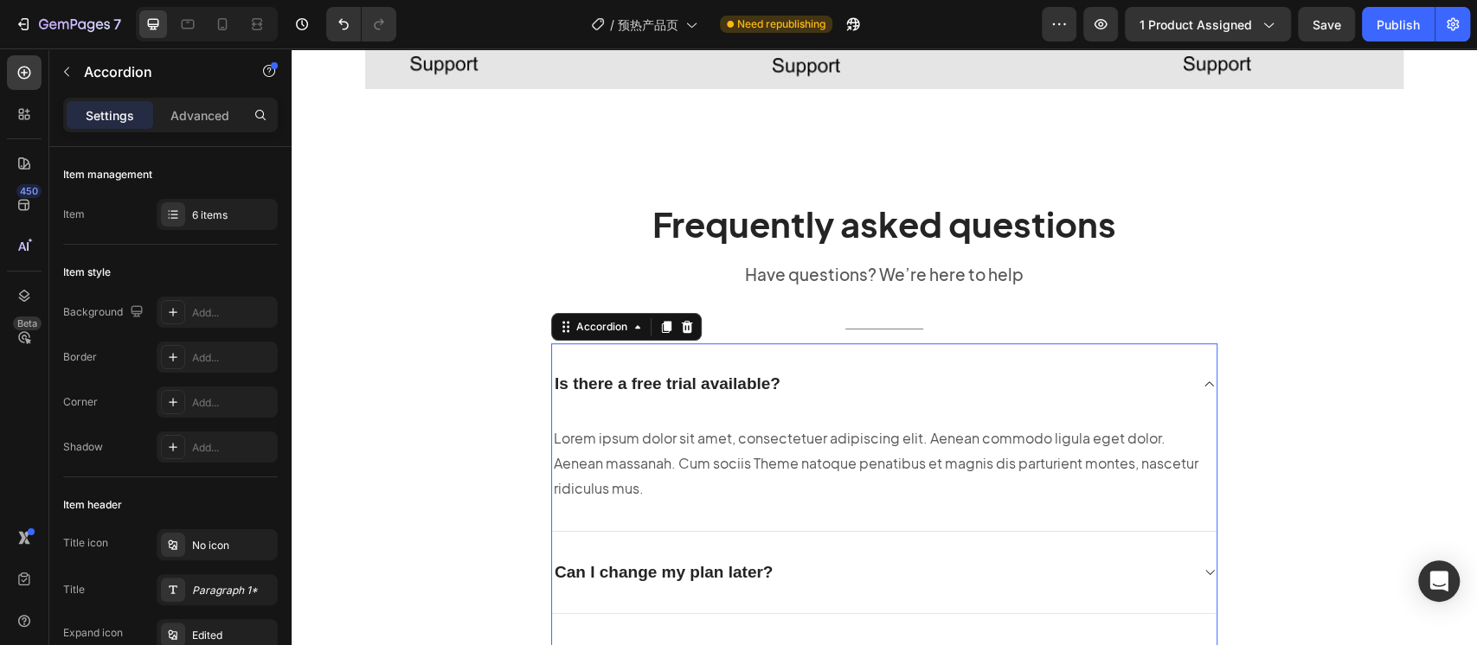
click at [619, 364] on div "Is there a free trial available?" at bounding box center [884, 384] width 664 height 82
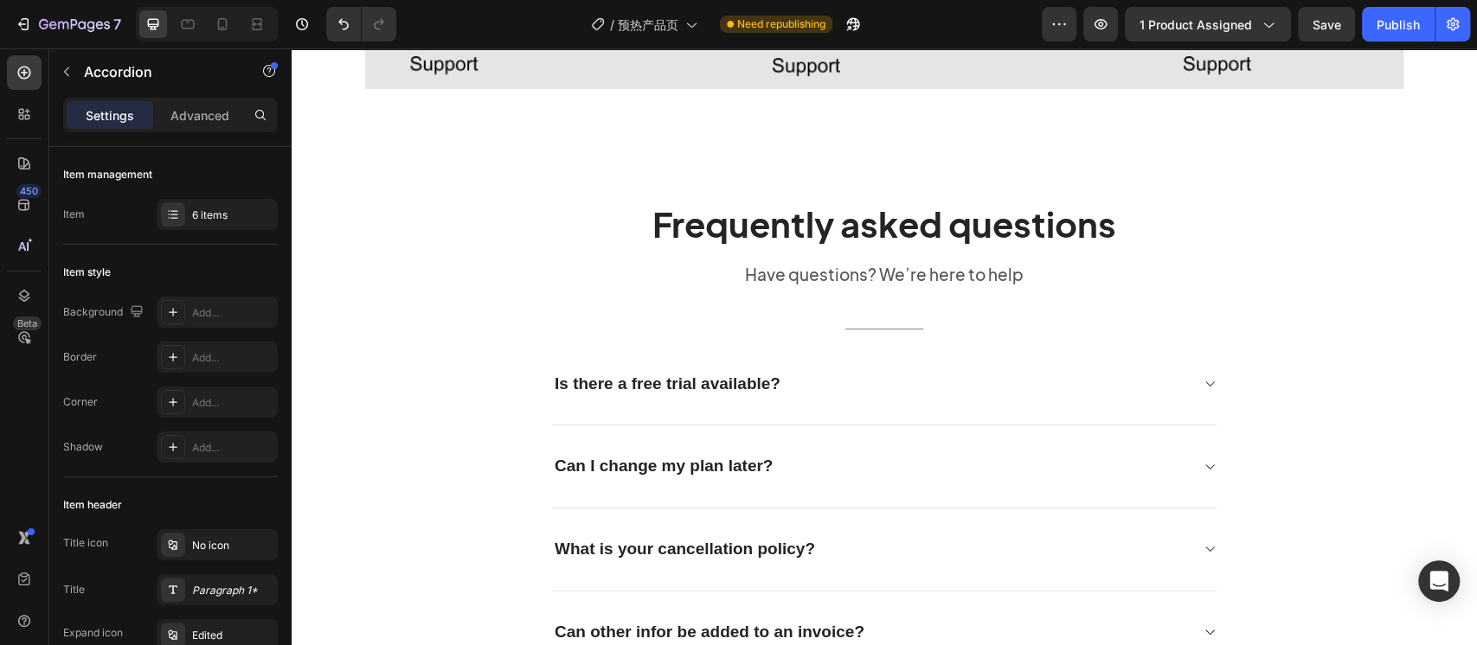
click at [811, 376] on div "Is there a free trial available?" at bounding box center [870, 384] width 637 height 27
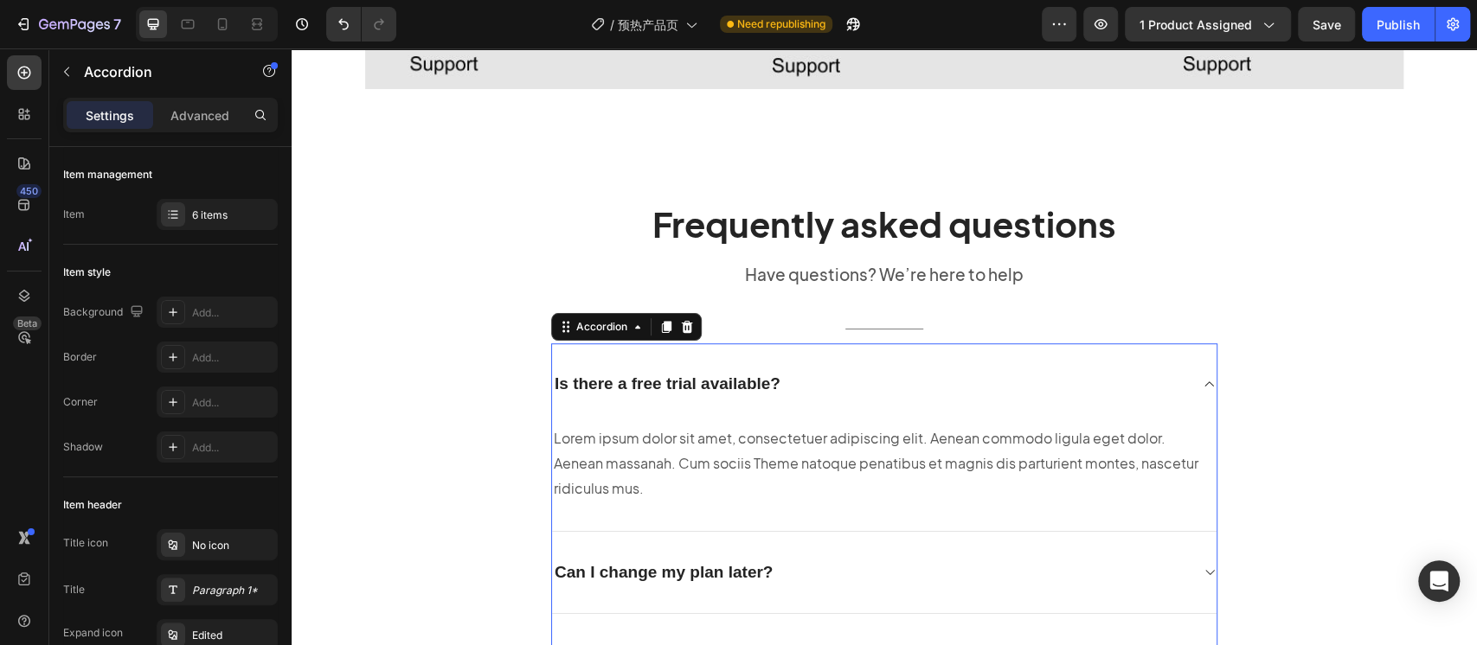
click at [811, 376] on div "Is there a free trial available?" at bounding box center [870, 384] width 637 height 27
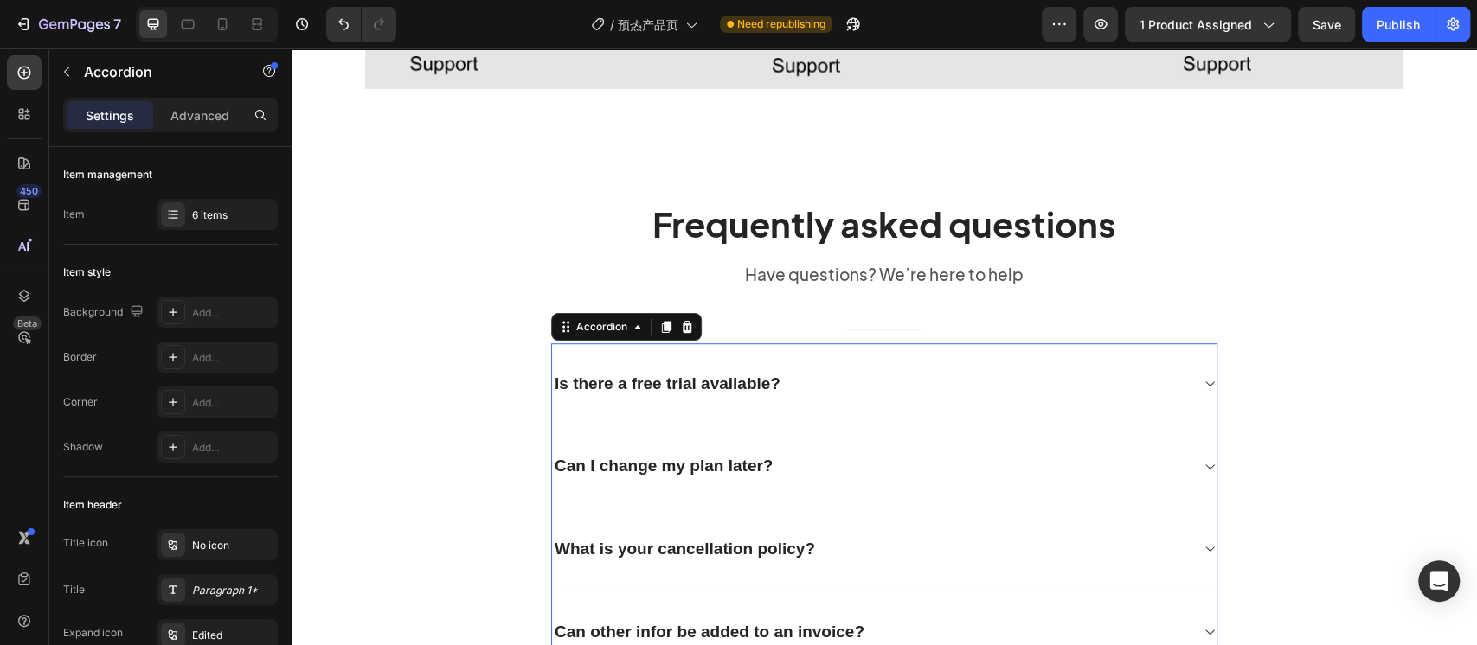
click at [811, 376] on div "Is there a free trial available?" at bounding box center [870, 384] width 637 height 27
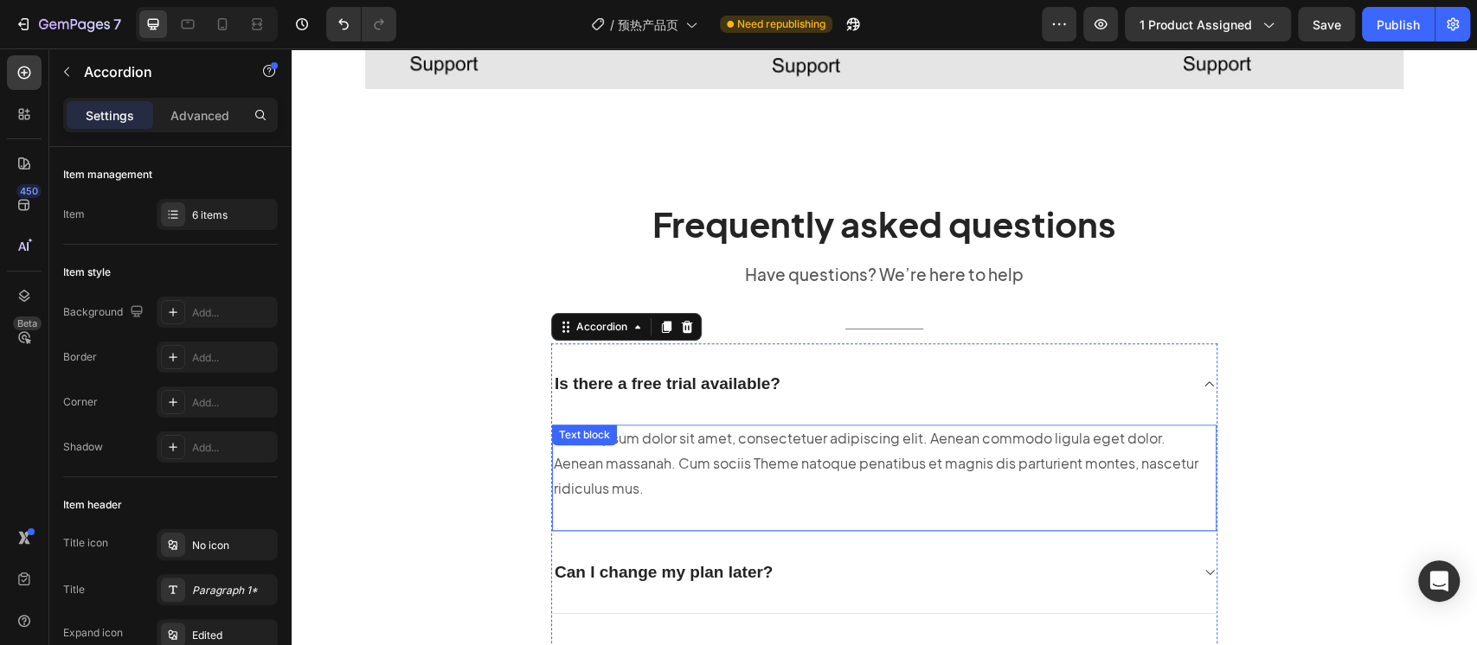
click at [811, 476] on p "Lorem ipsum dolor sit amet, consectetuer adipiscing elit. Aenean commodo ligula…" at bounding box center [884, 464] width 661 height 74
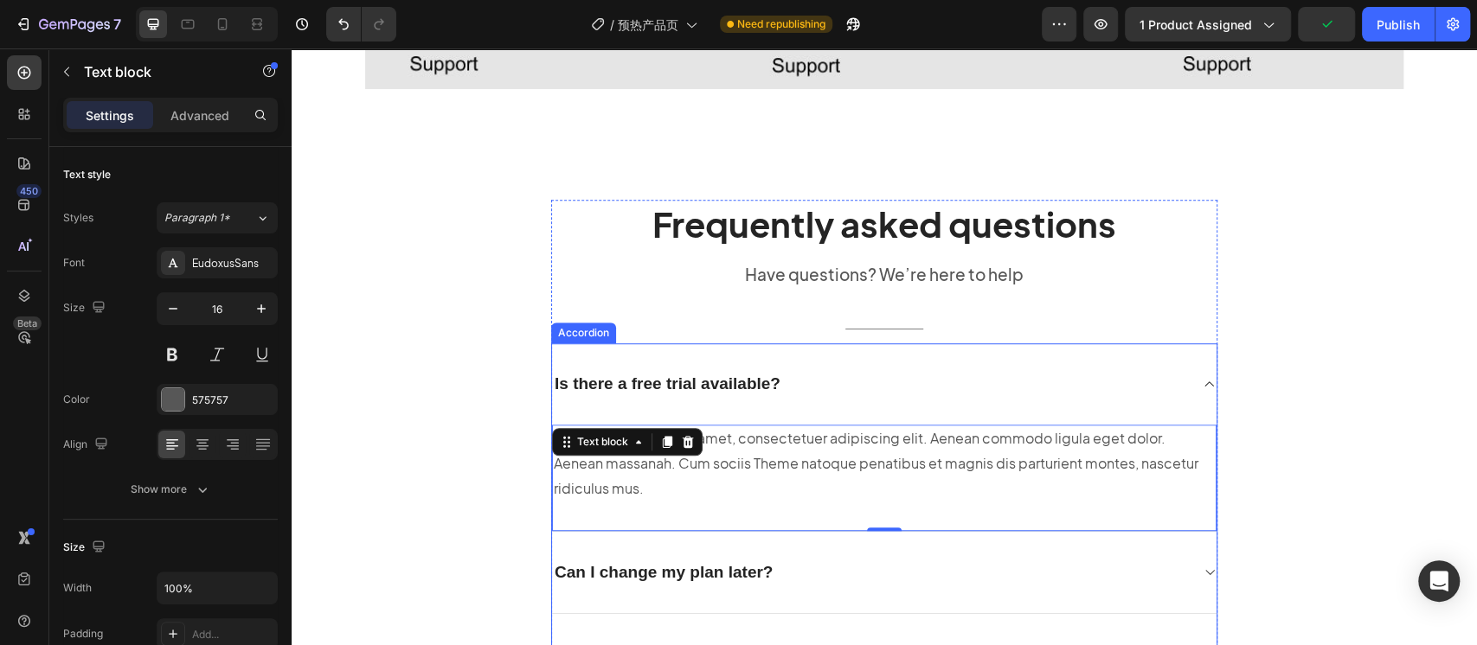
click at [652, 378] on p "Is there a free trial available?" at bounding box center [668, 385] width 226 height 22
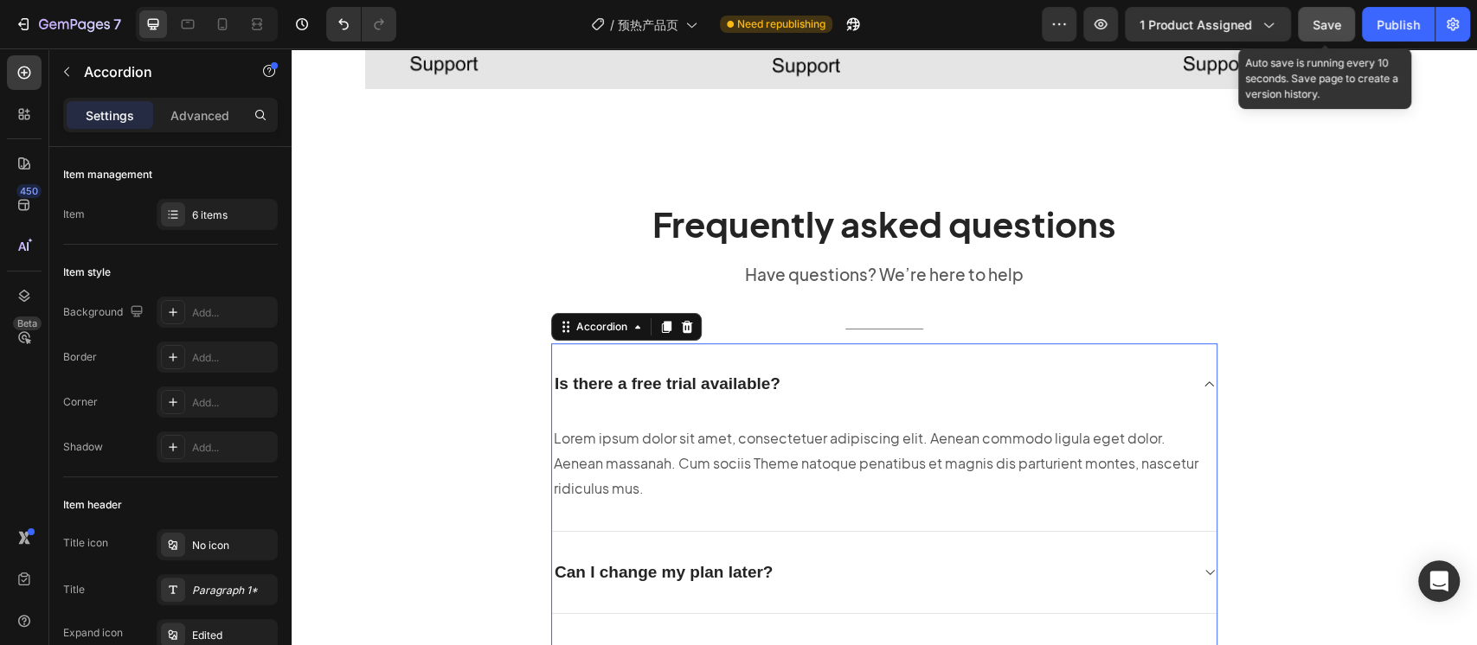
click at [1319, 29] on span "Save" at bounding box center [1327, 24] width 29 height 15
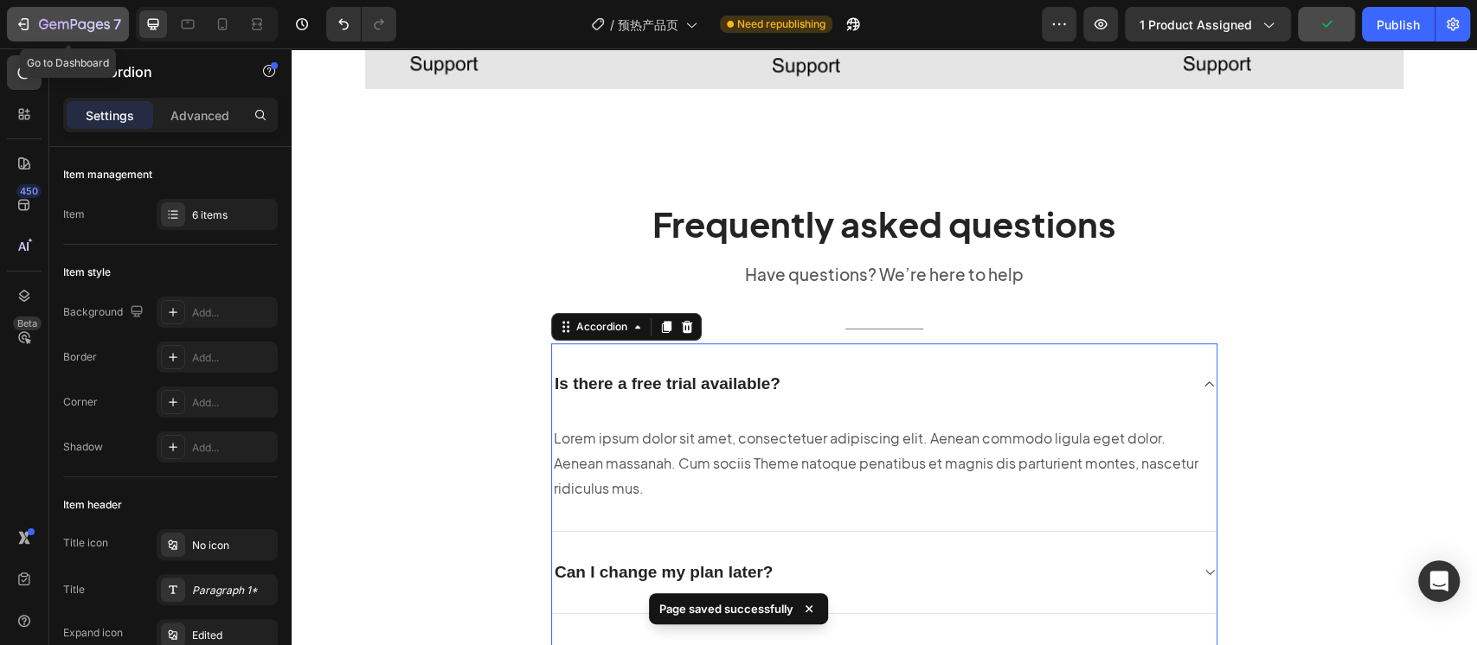
click at [87, 35] on button "7" at bounding box center [68, 24] width 122 height 35
